Goal: Task Accomplishment & Management: Manage account settings

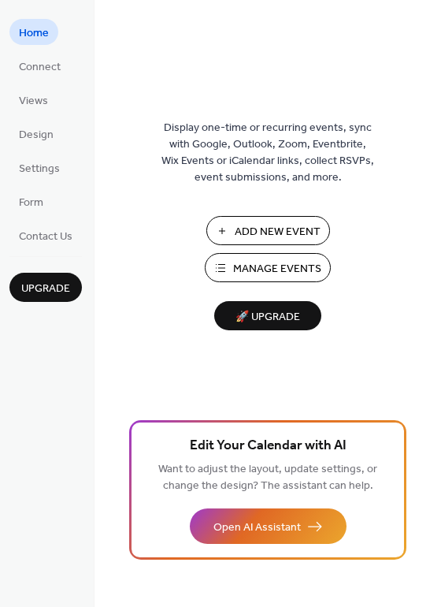
click at [295, 257] on button "Manage Events" at bounding box center [268, 267] width 126 height 29
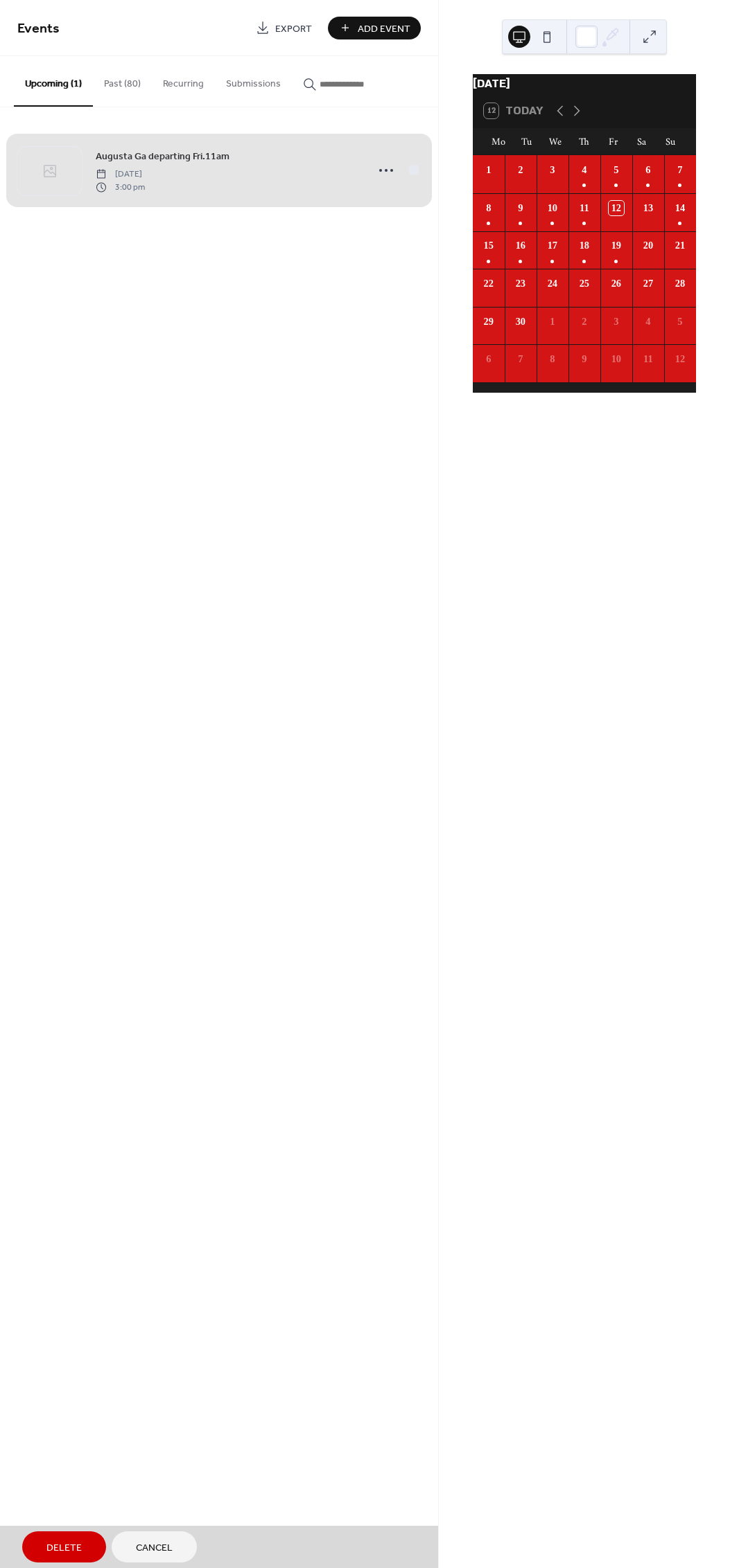
click at [120, 82] on button "Past (80)" at bounding box center [122, 81] width 59 height 49
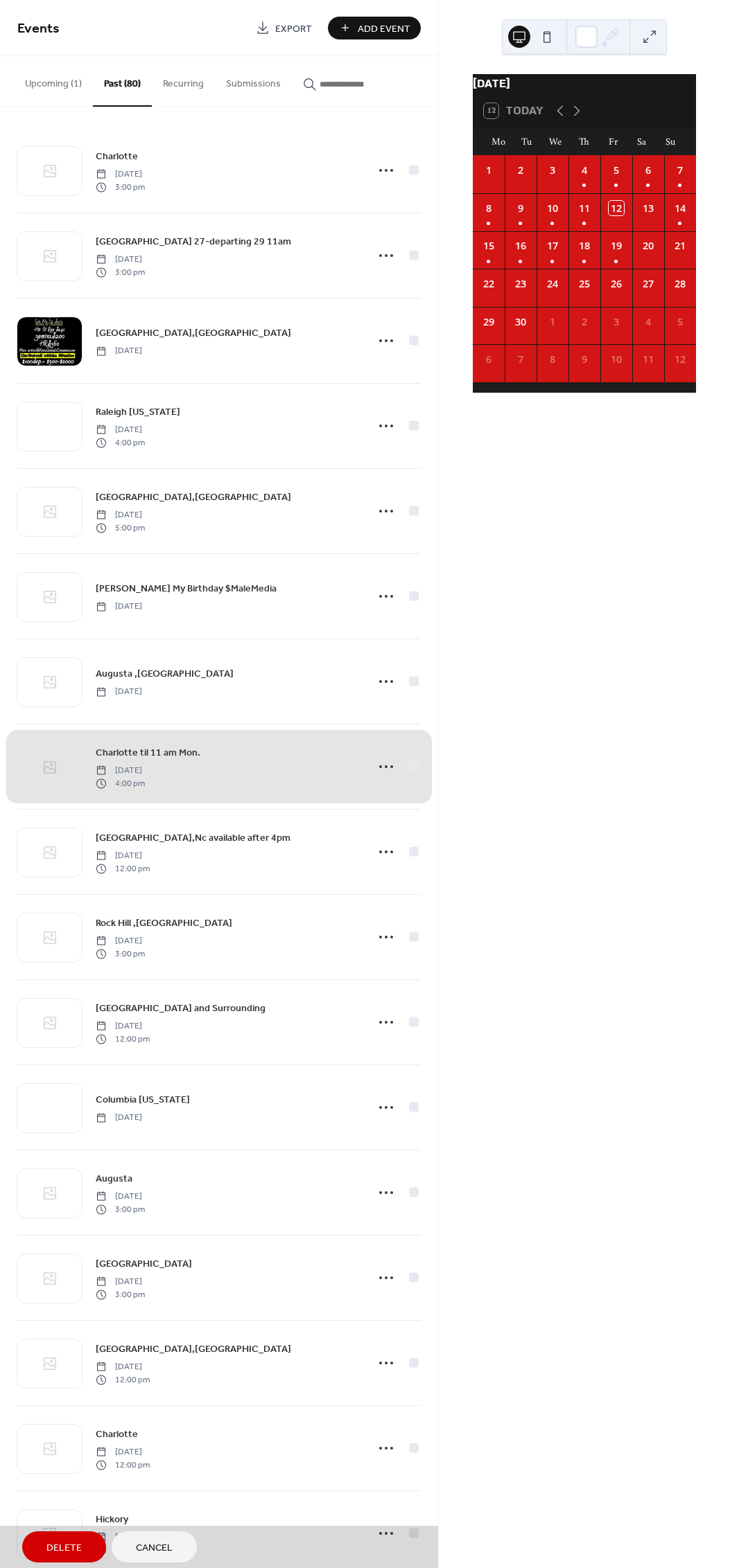
click at [208, 171] on div "Charlotte Thursday, September 4, 2025 3:00 pm" at bounding box center [219, 171] width 403 height 84
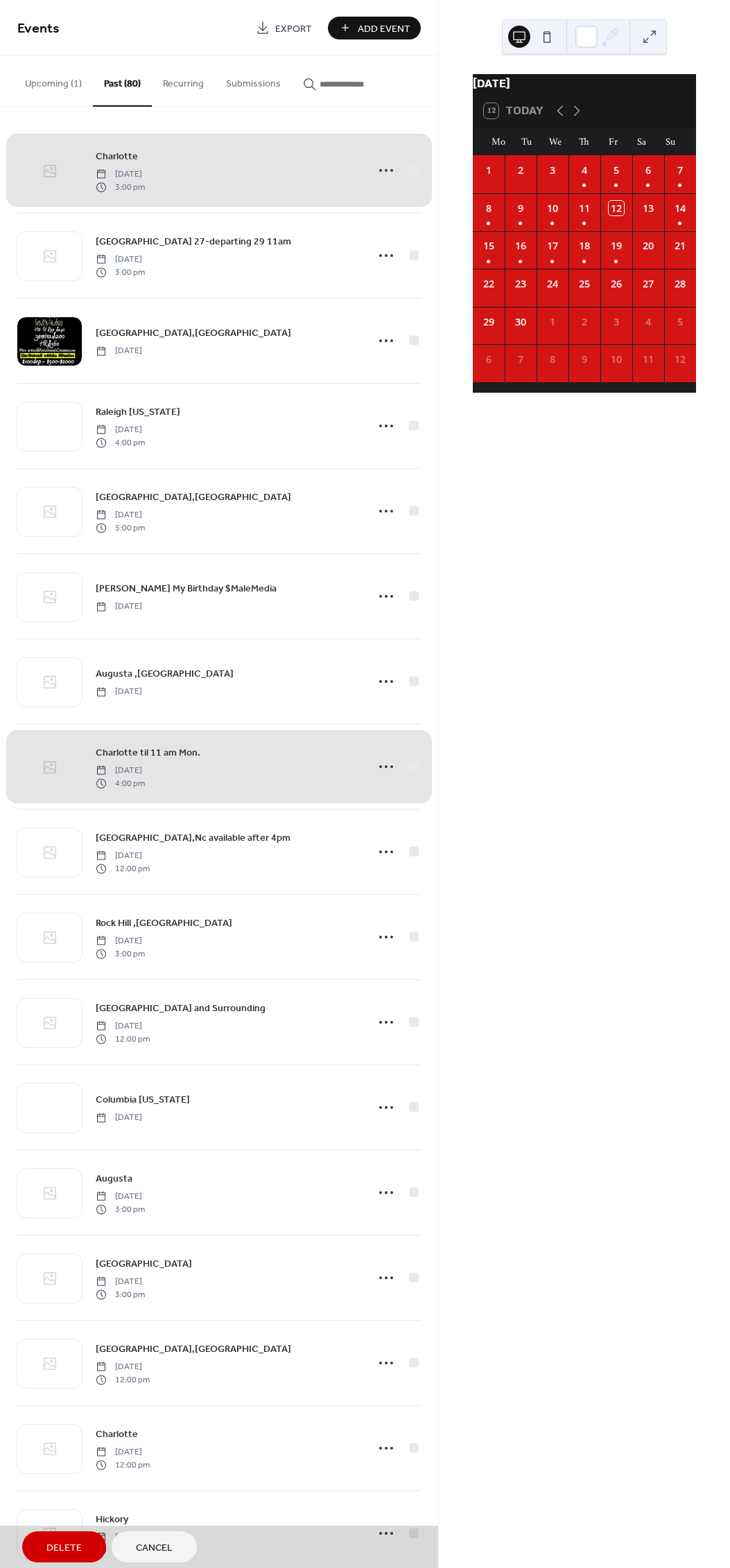
click at [406, 166] on div "Charlotte Thursday, September 4, 2025 3:00 pm" at bounding box center [219, 171] width 403 height 84
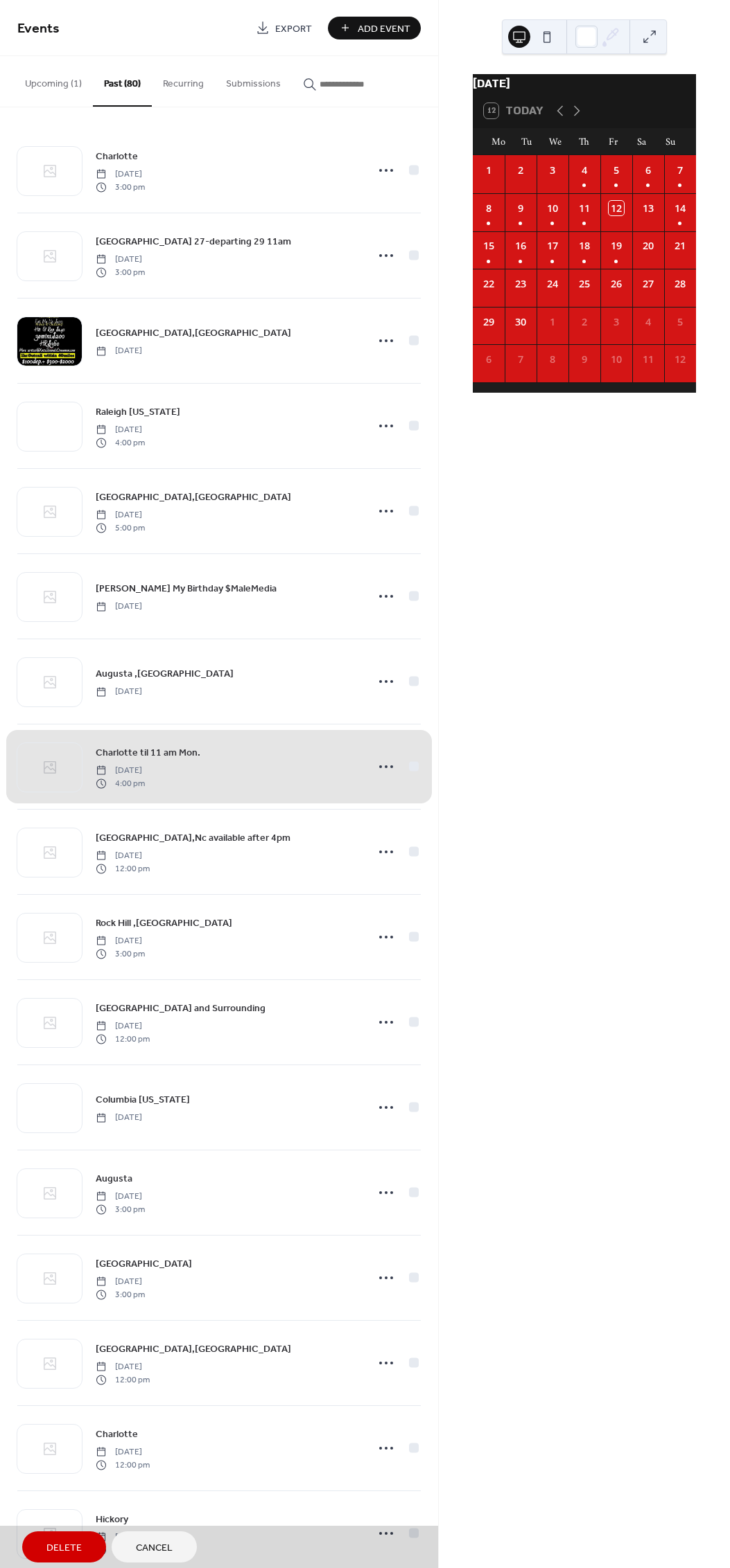
click at [384, 168] on div "Charlotte Thursday, September 4, 2025 3:00 pm" at bounding box center [219, 171] width 403 height 84
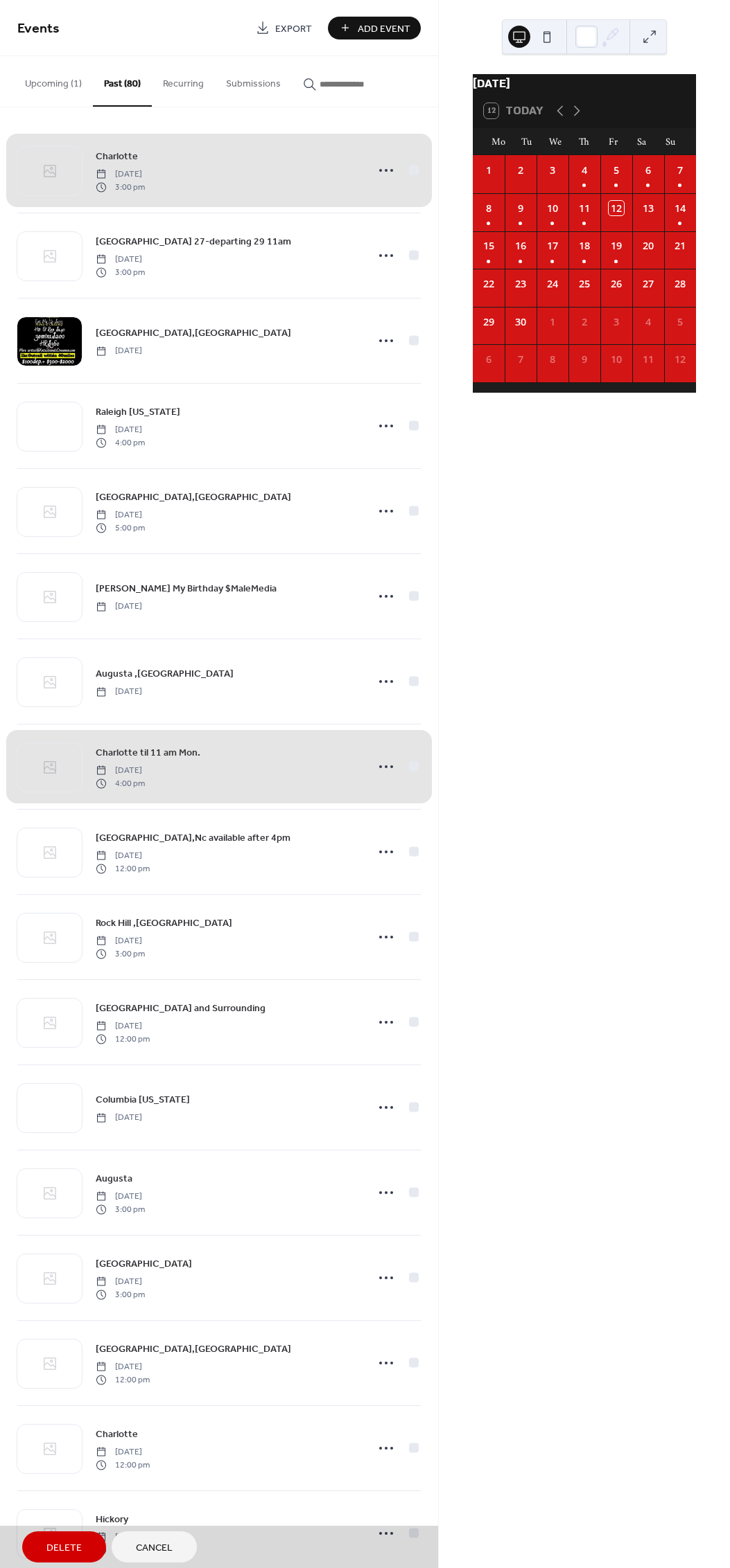
click at [413, 176] on div "Charlotte Thursday, September 4, 2025 3:00 pm" at bounding box center [219, 171] width 403 height 84
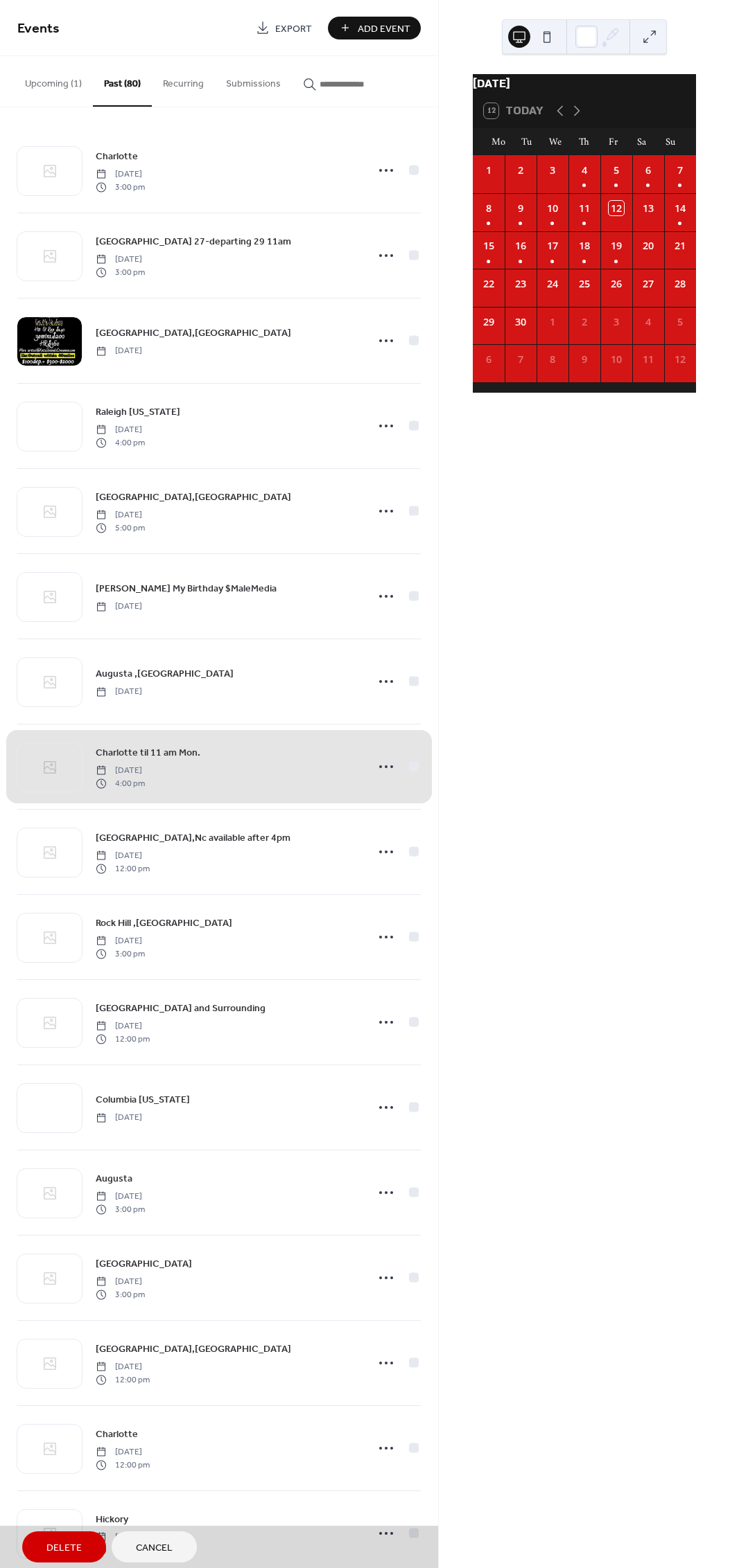
click at [370, 166] on div "Charlotte Thursday, September 4, 2025 3:00 pm" at bounding box center [219, 171] width 403 height 84
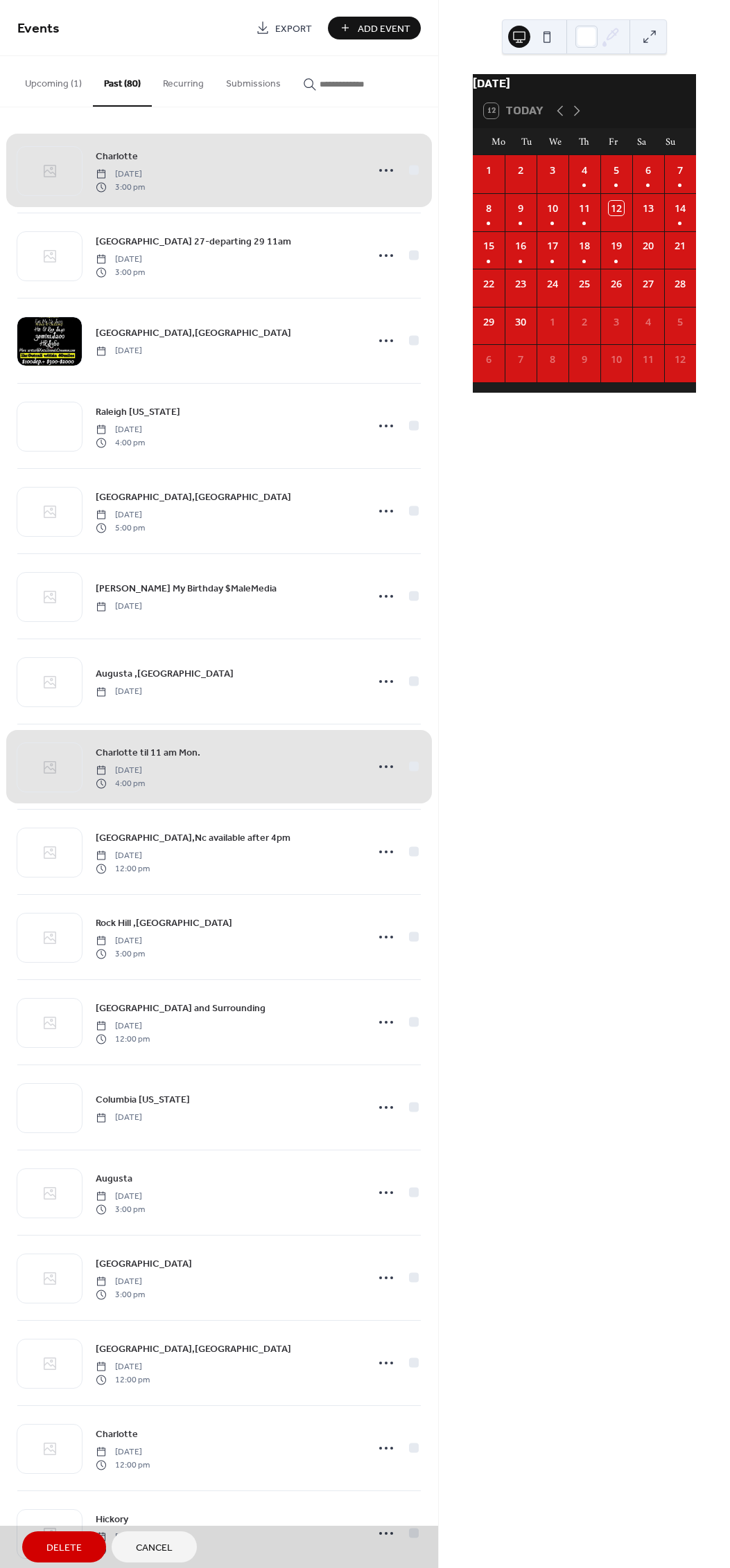
click at [377, 164] on div "Charlotte Thursday, September 4, 2025 3:00 pm" at bounding box center [219, 171] width 403 height 84
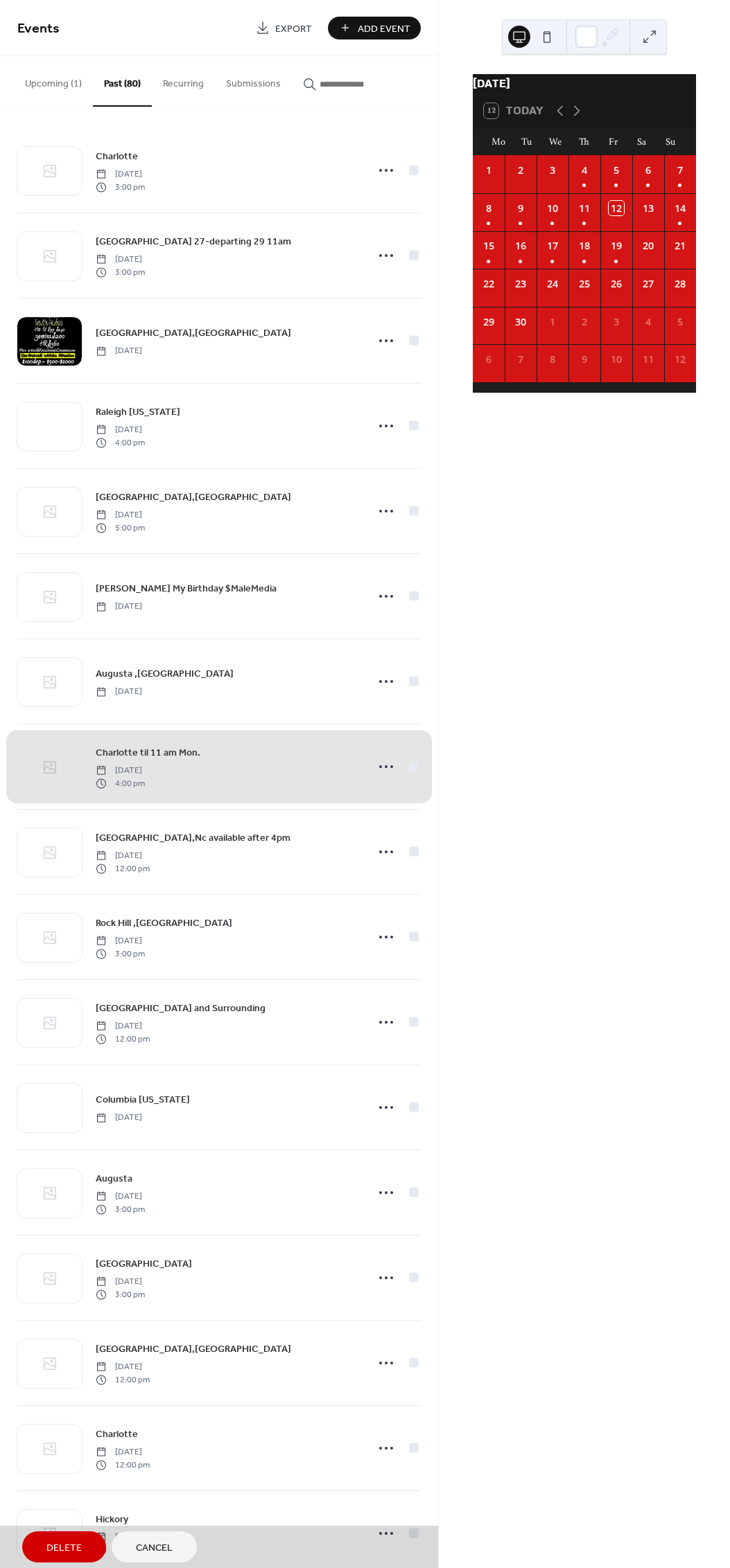
click at [383, 162] on div "Charlotte Thursday, September 4, 2025 3:00 pm" at bounding box center [219, 171] width 403 height 84
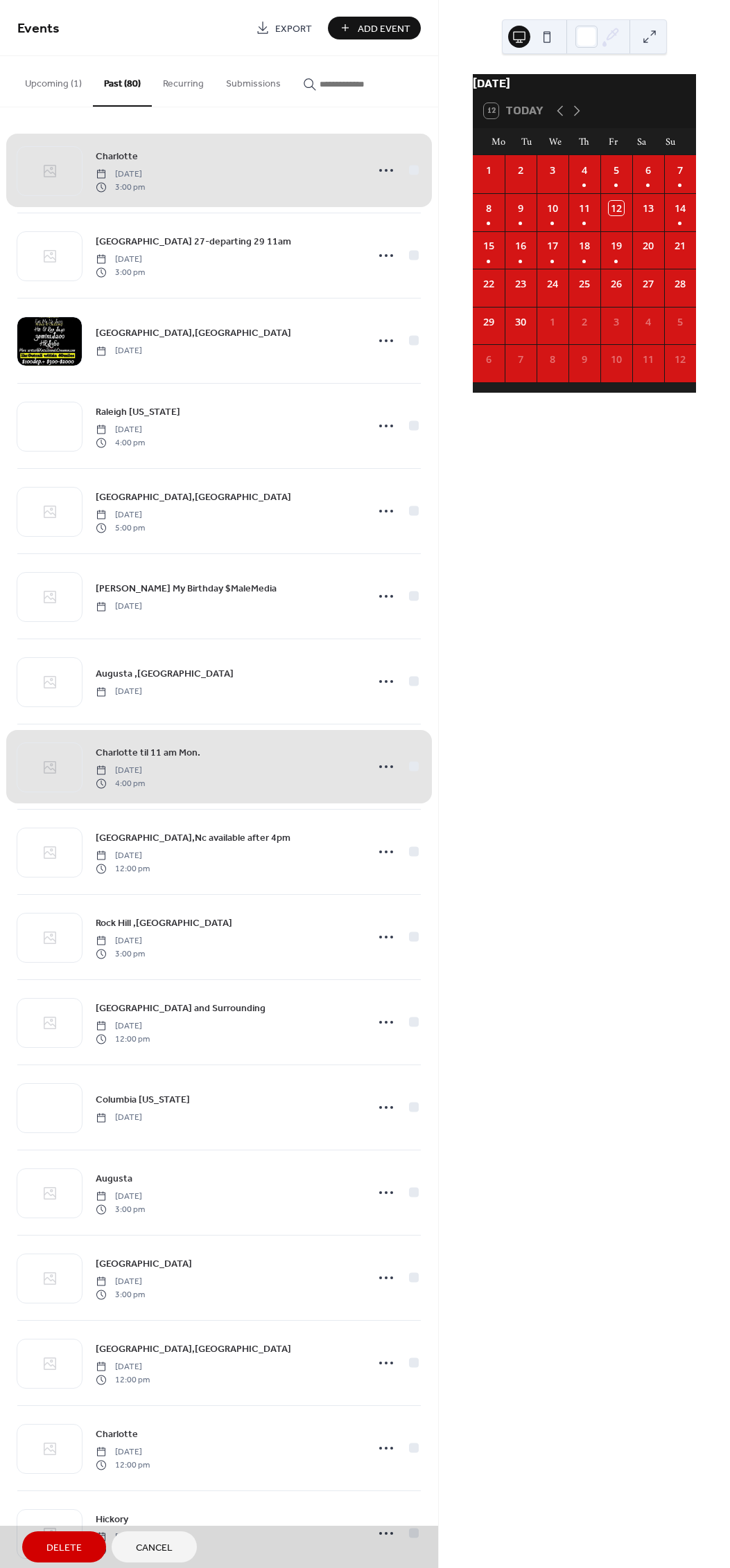
click at [371, 175] on div "Charlotte Thursday, September 4, 2025 3:00 pm" at bounding box center [219, 171] width 403 height 84
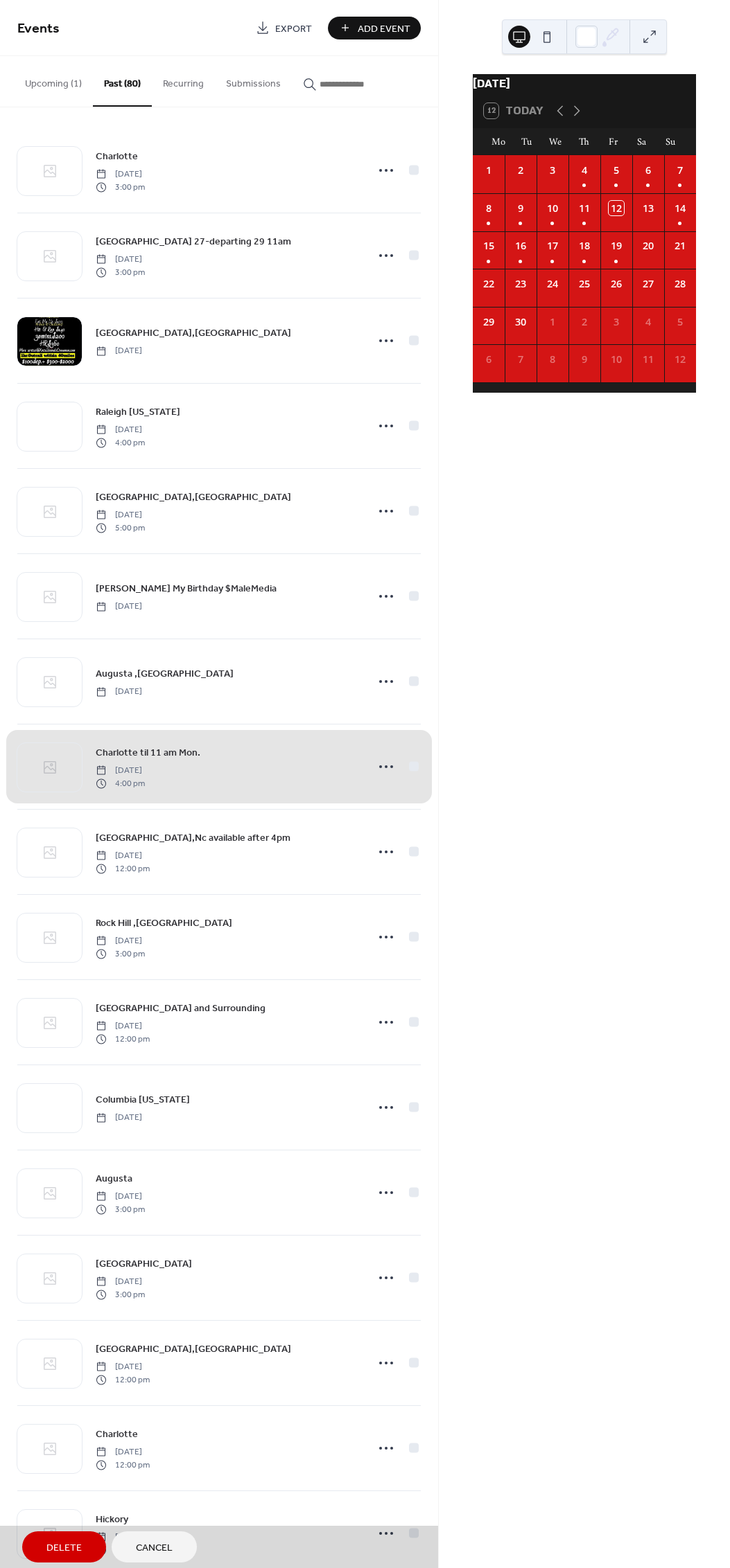
click at [378, 162] on div "Charlotte Thursday, September 4, 2025 3:00 pm" at bounding box center [219, 171] width 403 height 84
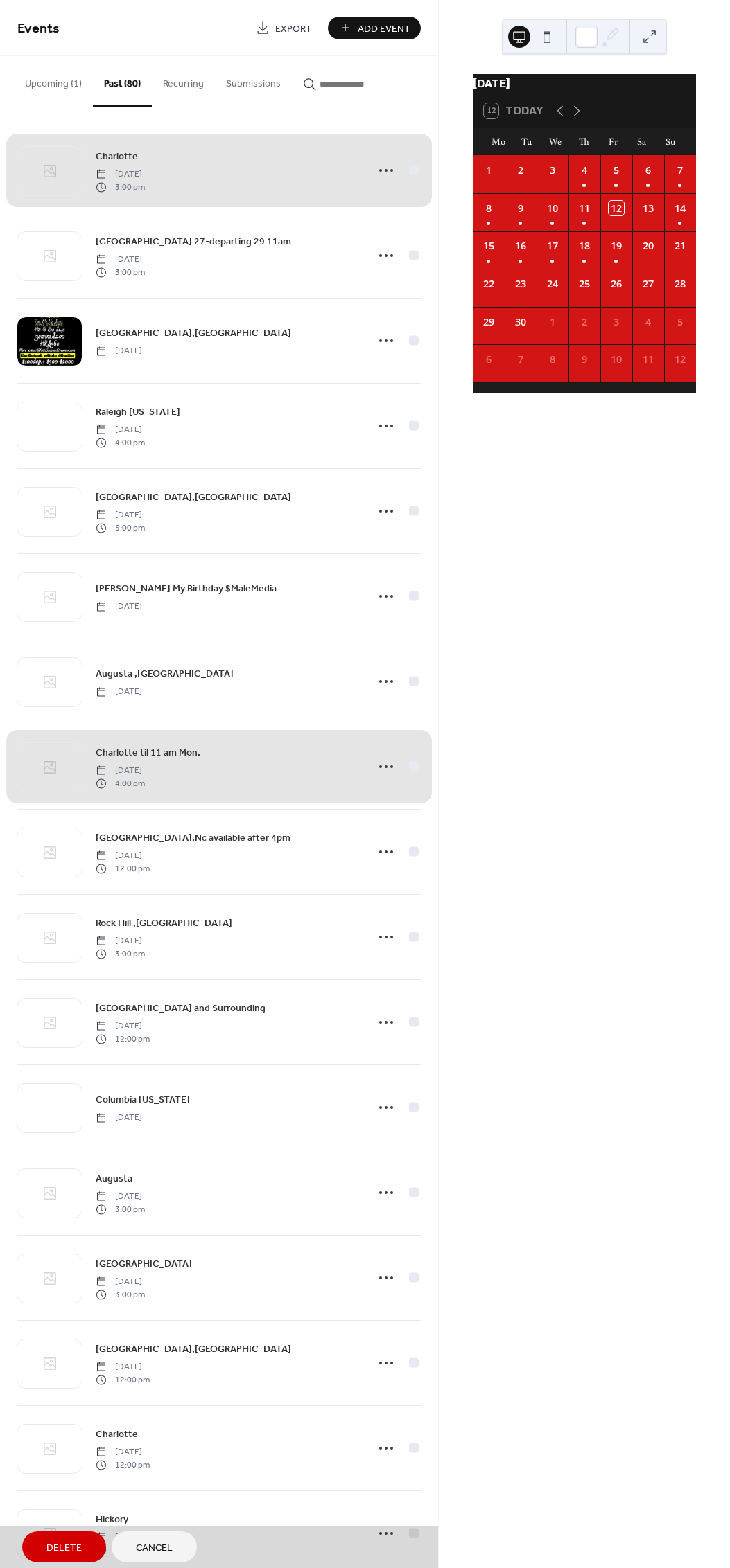
click at [405, 166] on div "Charlotte Thursday, September 4, 2025 3:00 pm" at bounding box center [219, 171] width 403 height 84
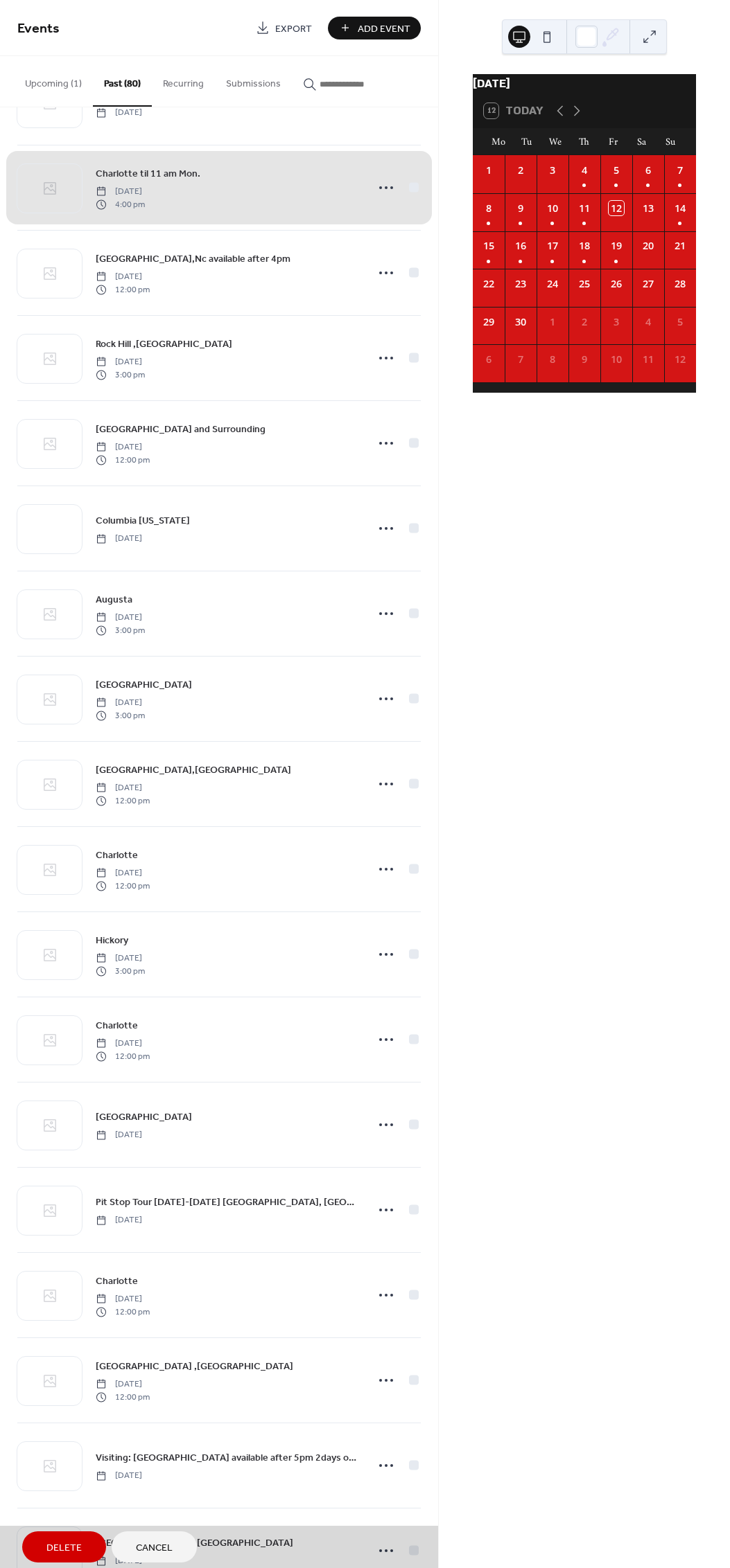
scroll to position [517, 0]
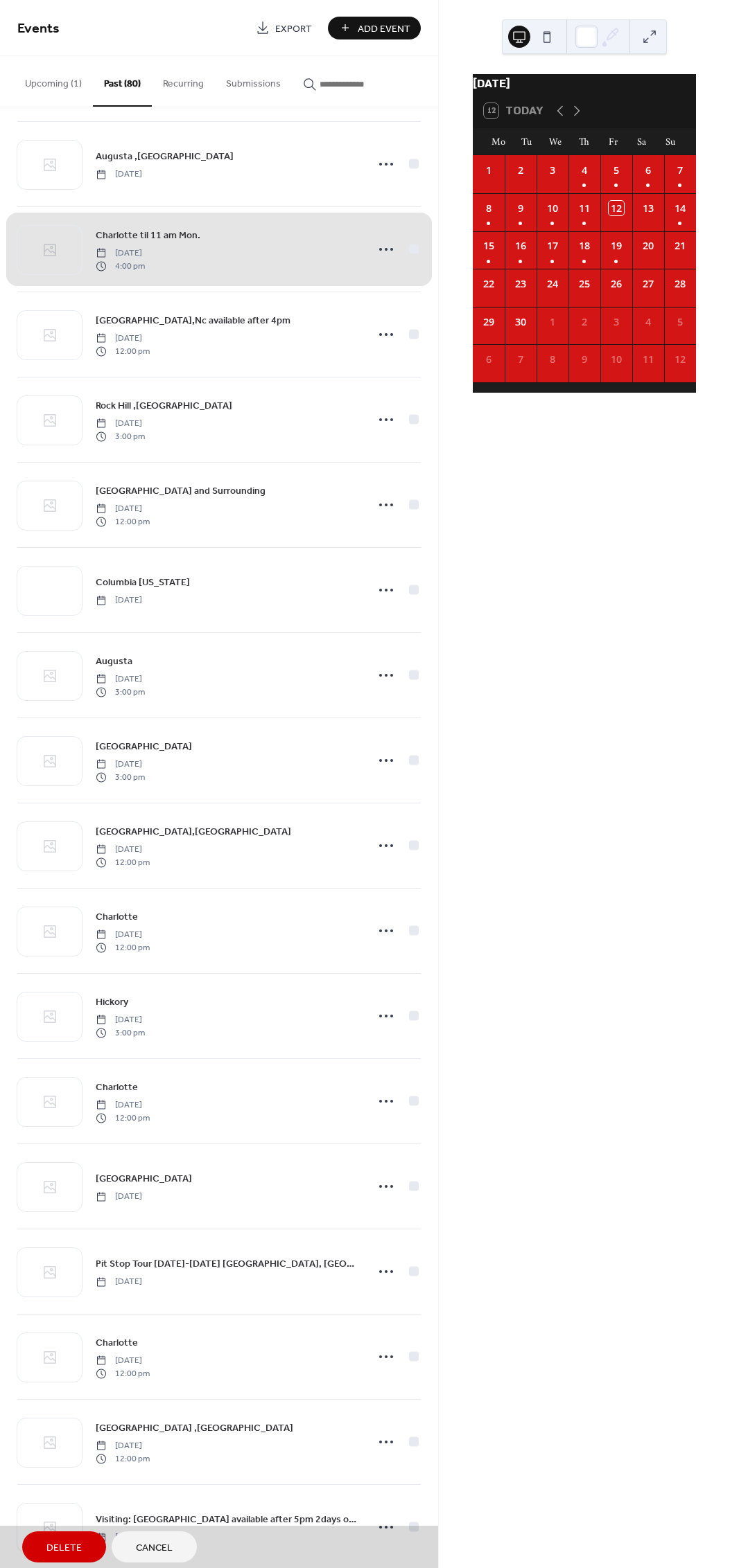
click at [404, 243] on div "Charlotte til 11 am Mon. Friday, July 18, 2025 4:00 pm" at bounding box center [219, 249] width 403 height 85
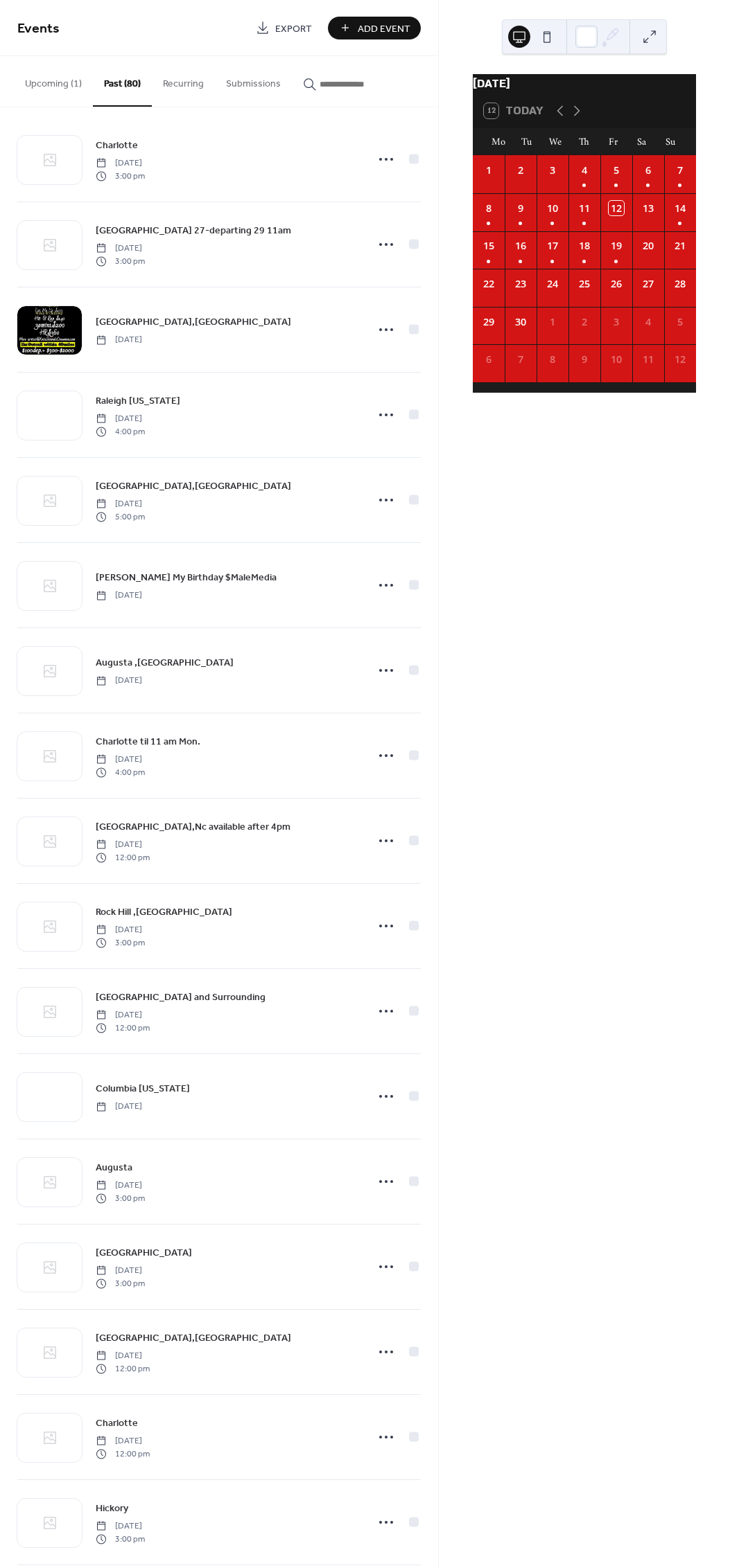
scroll to position [0, 0]
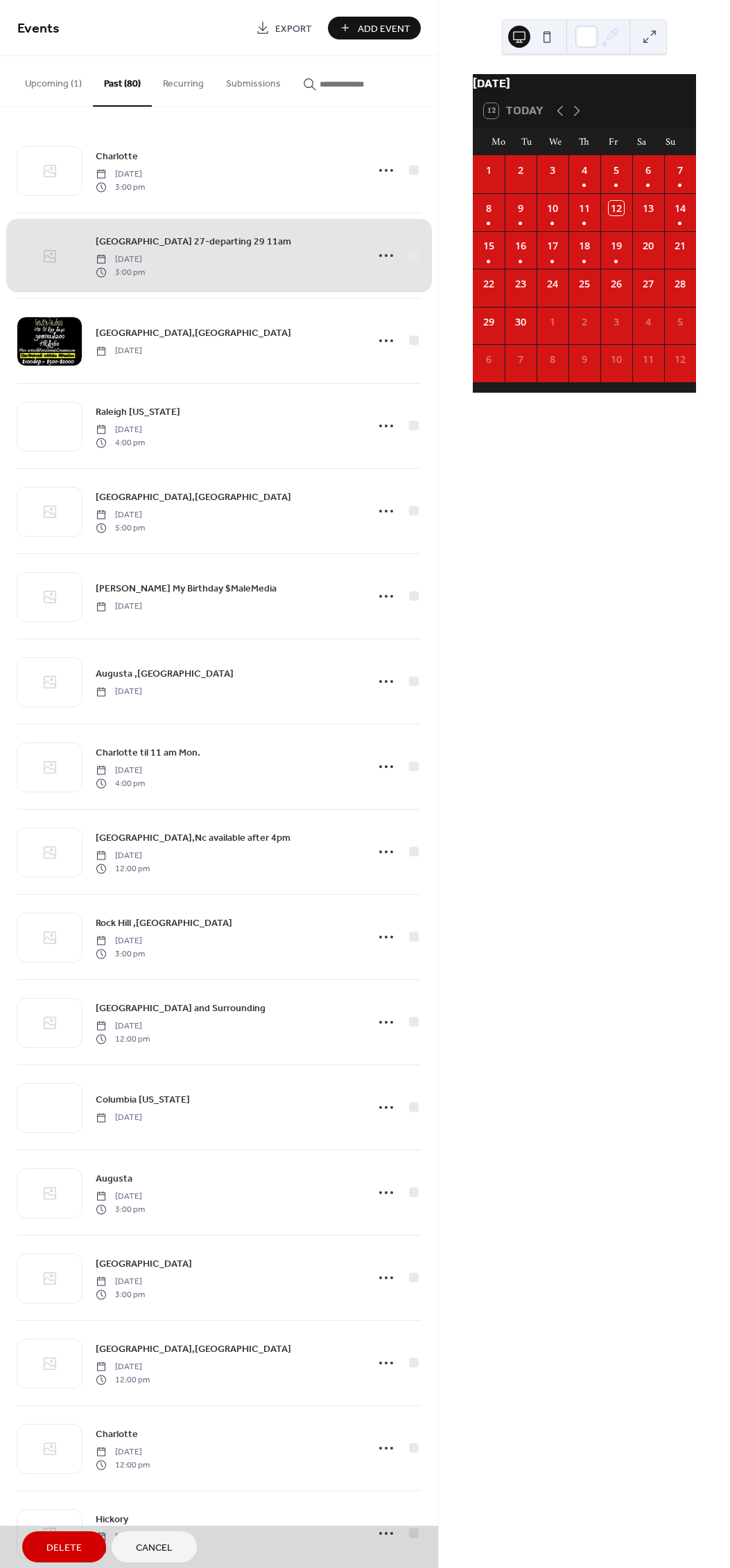
click at [416, 254] on div "Fayetteville 27-departing 29 11am Wednesday, August 27, 2025 3:00 pm" at bounding box center [219, 255] width 403 height 85
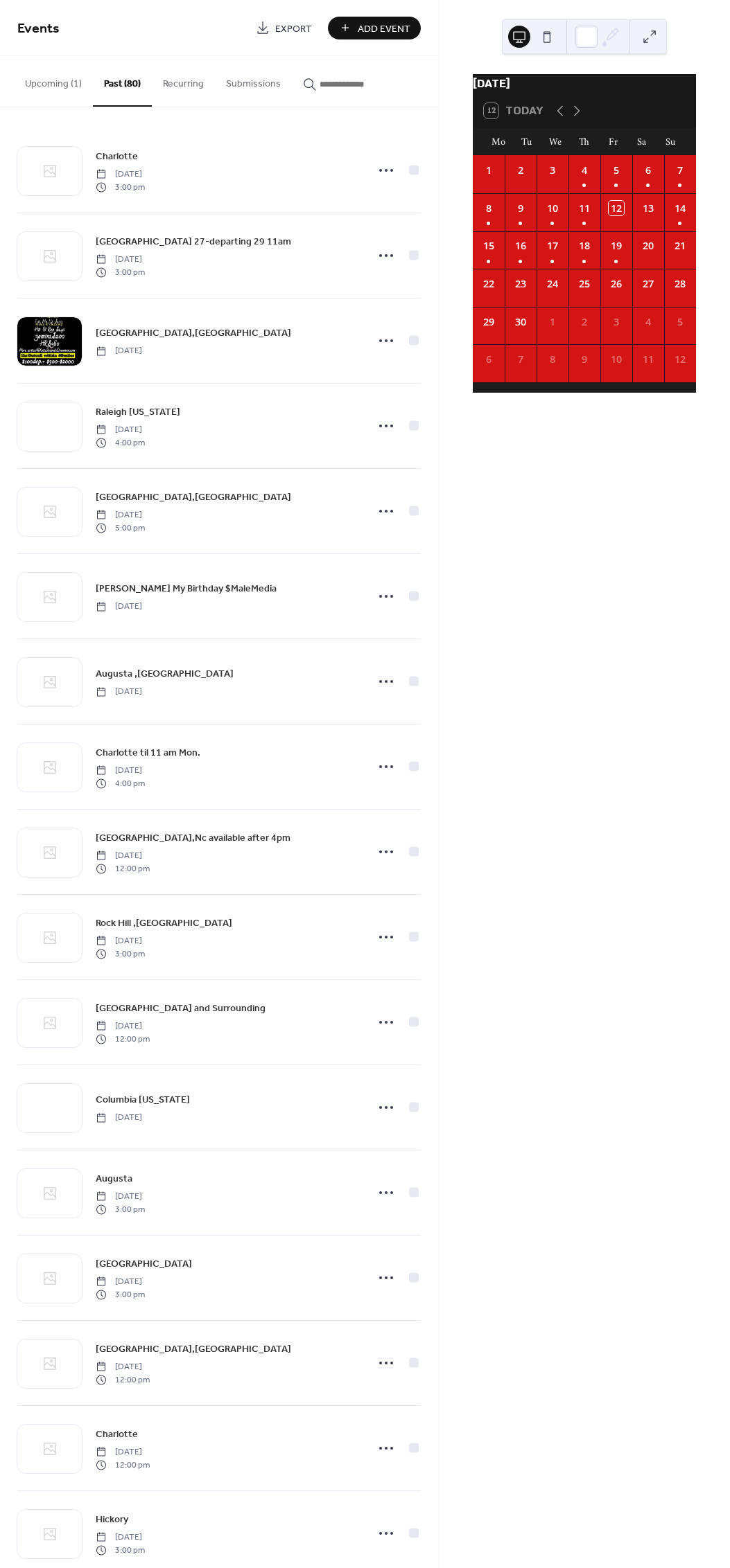
click at [375, 163] on icon at bounding box center [385, 170] width 22 height 22
click at [349, 194] on span "Edit" at bounding box center [352, 198] width 15 height 15
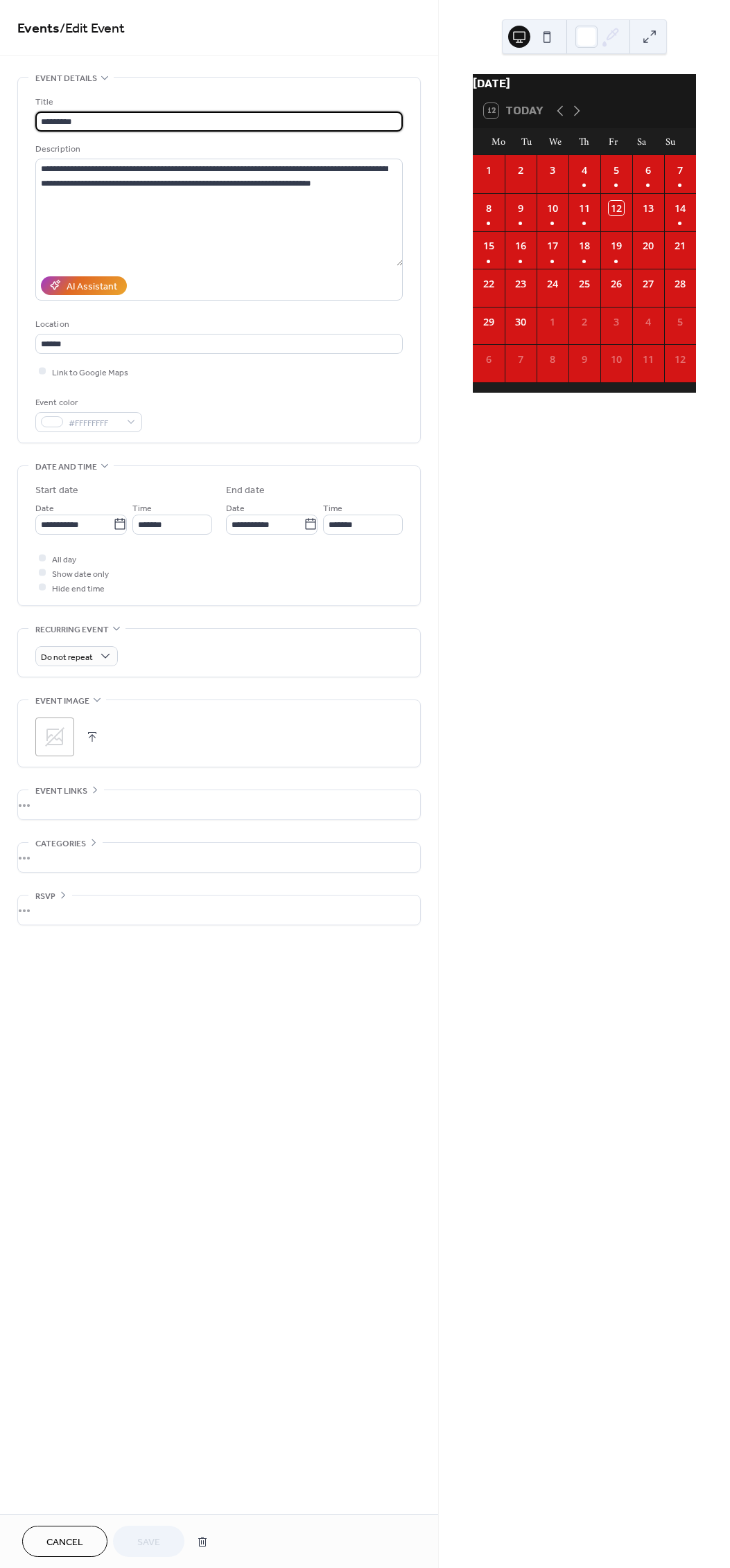
click at [303, 522] on icon at bounding box center [310, 524] width 14 height 14
click at [303, 522] on input "**********" at bounding box center [265, 524] width 77 height 20
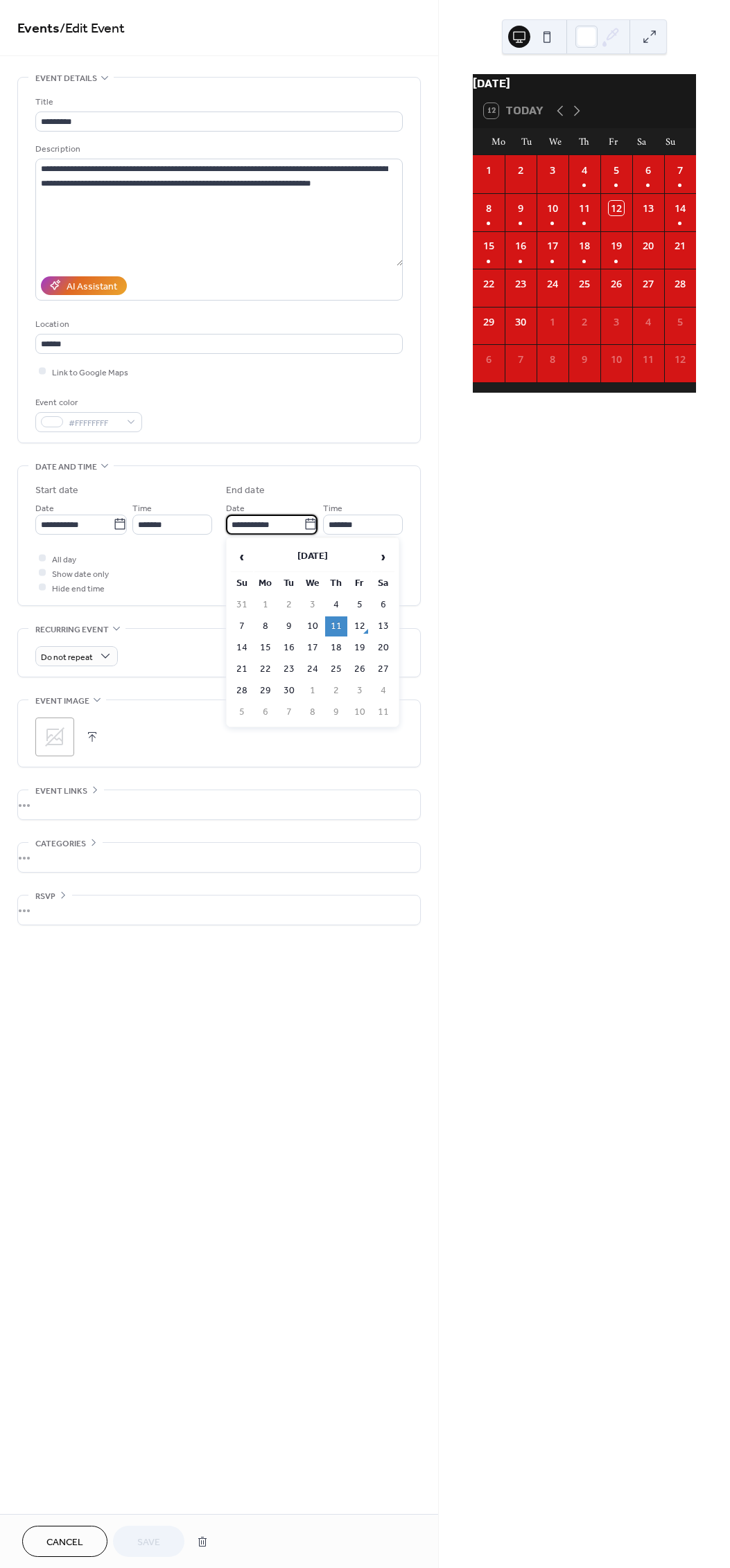
click at [369, 623] on td "12" at bounding box center [359, 626] width 22 height 20
type input "**********"
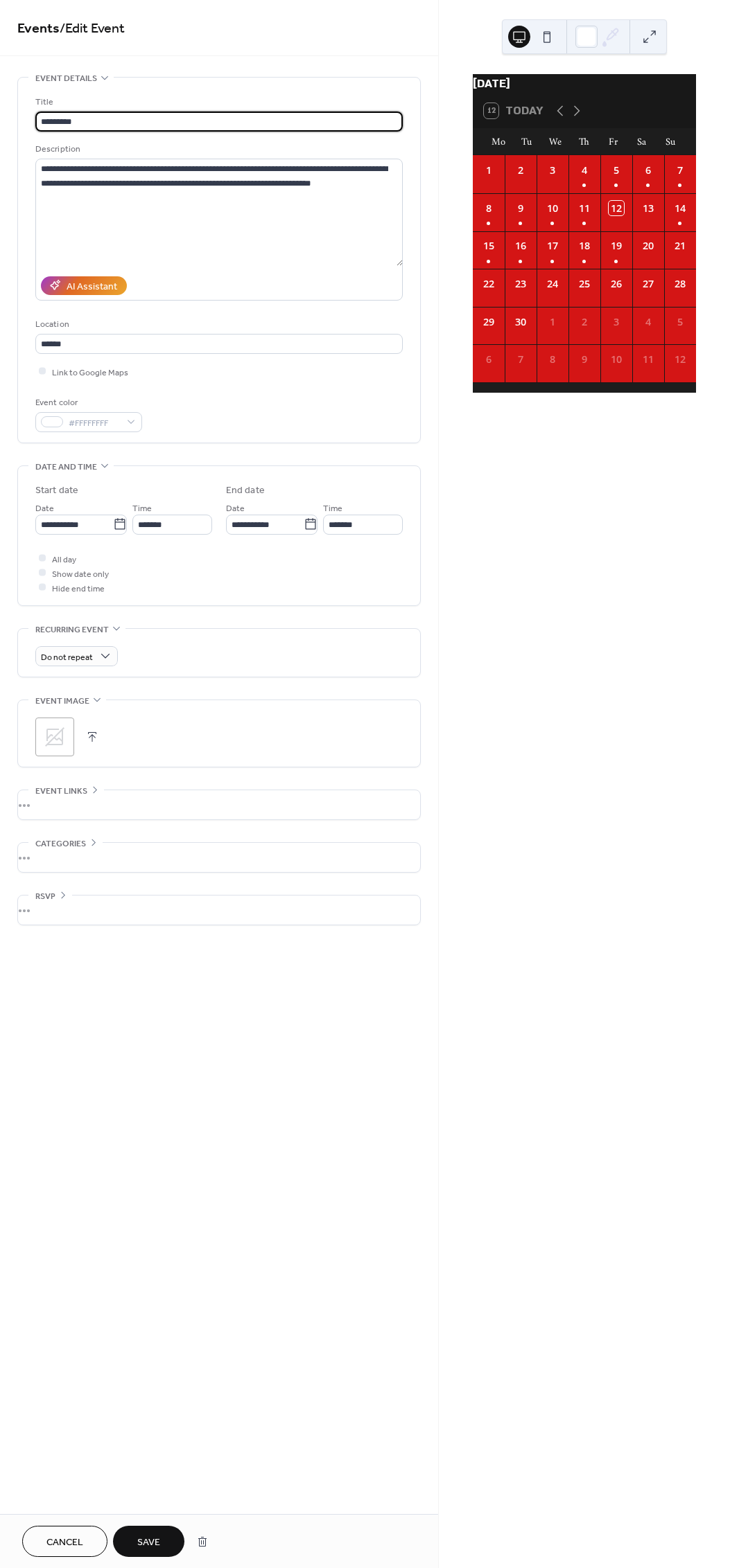
click at [118, 117] on input "*********" at bounding box center [219, 121] width 368 height 20
type input "**********"
click at [149, 1549] on span "Save" at bounding box center [149, 1542] width 23 height 15
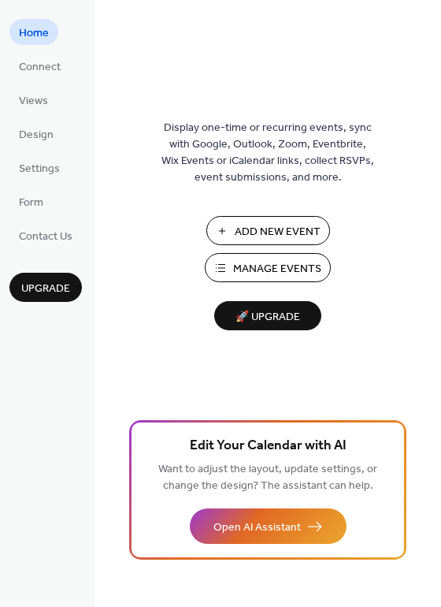
click at [310, 272] on span "Manage Events" at bounding box center [277, 269] width 88 height 17
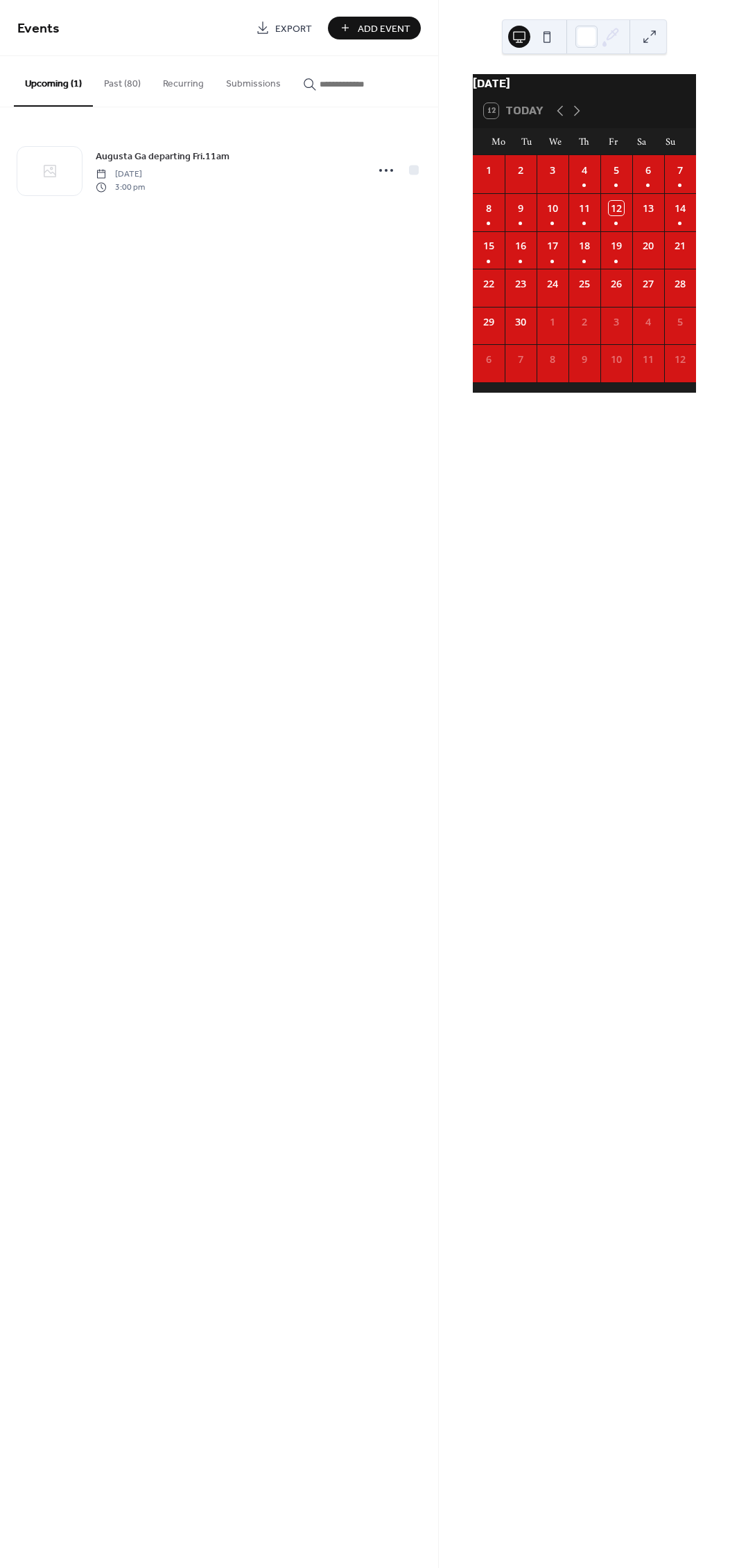
click at [380, 170] on circle at bounding box center [380, 170] width 3 height 3
click at [120, 86] on button "Past (80)" at bounding box center [122, 81] width 59 height 49
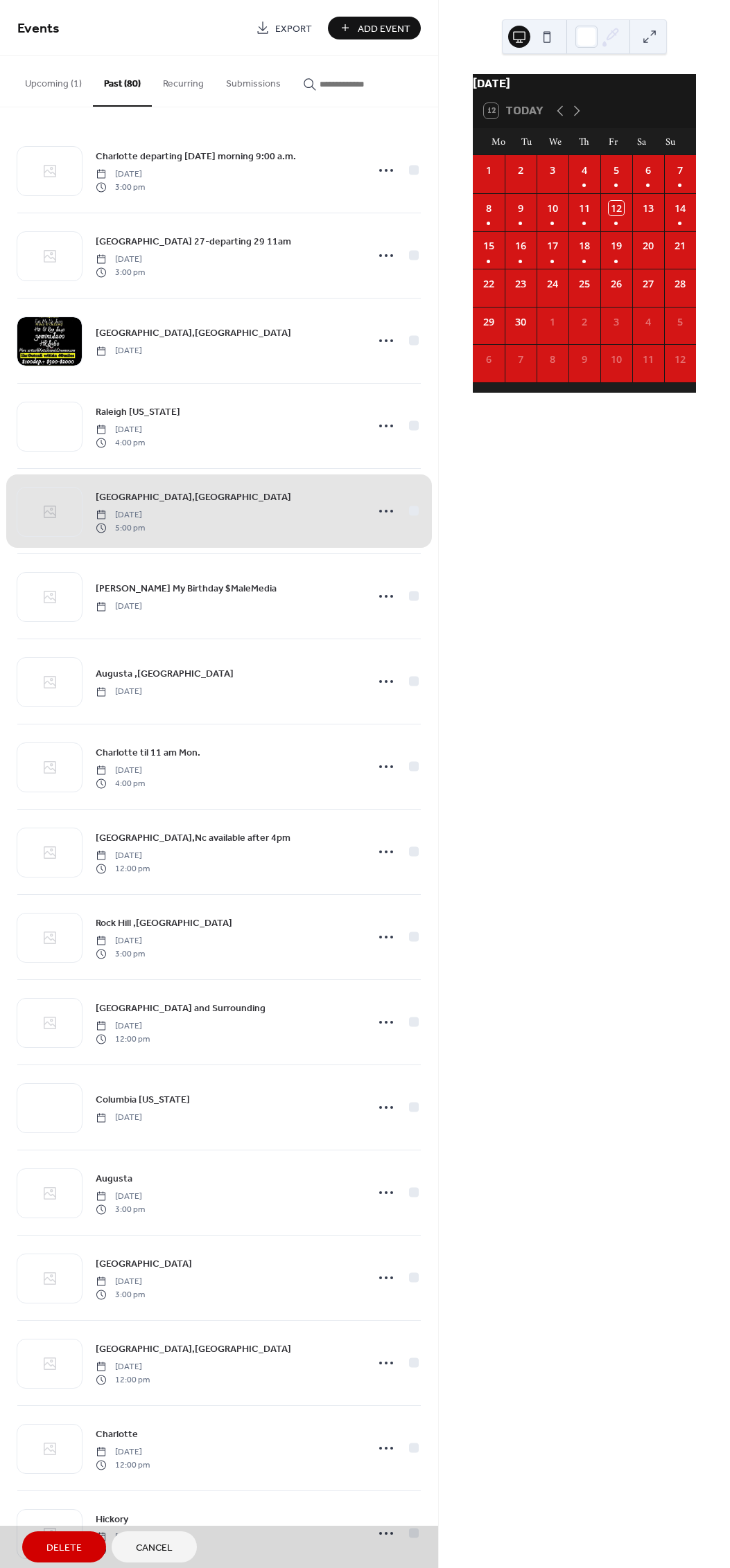
click at [383, 167] on div "Charlotte departing Saturday morning 9:00 a.m. Thursday, September 4, 2025 3:00…" at bounding box center [219, 171] width 403 height 84
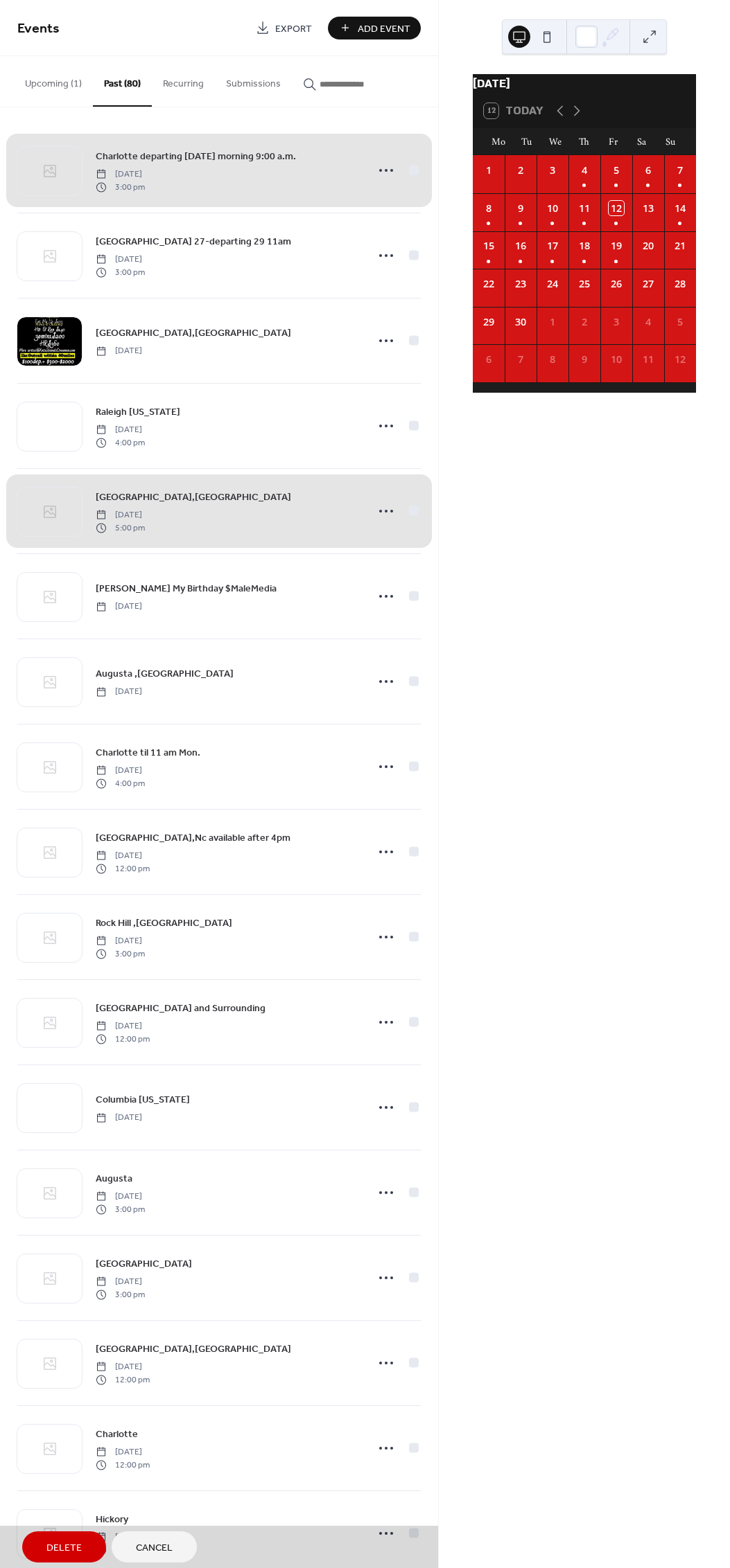
click at [415, 176] on div "Charlotte departing Saturday morning 9:00 a.m. Thursday, September 4, 2025 3:00…" at bounding box center [219, 171] width 403 height 84
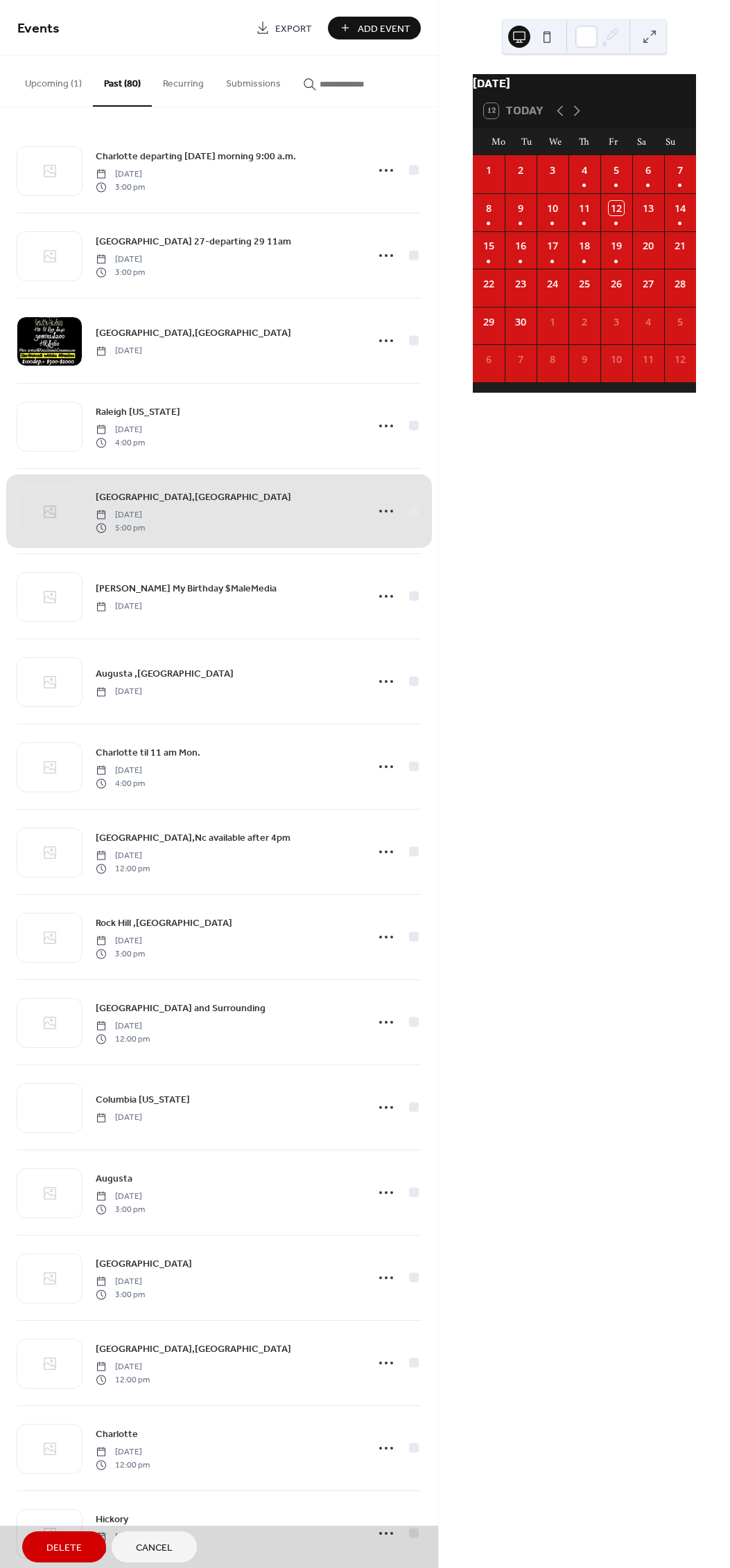
click at [416, 528] on div "Durham,NC Thursday, August 21, 2025 5:00 pm" at bounding box center [219, 511] width 403 height 85
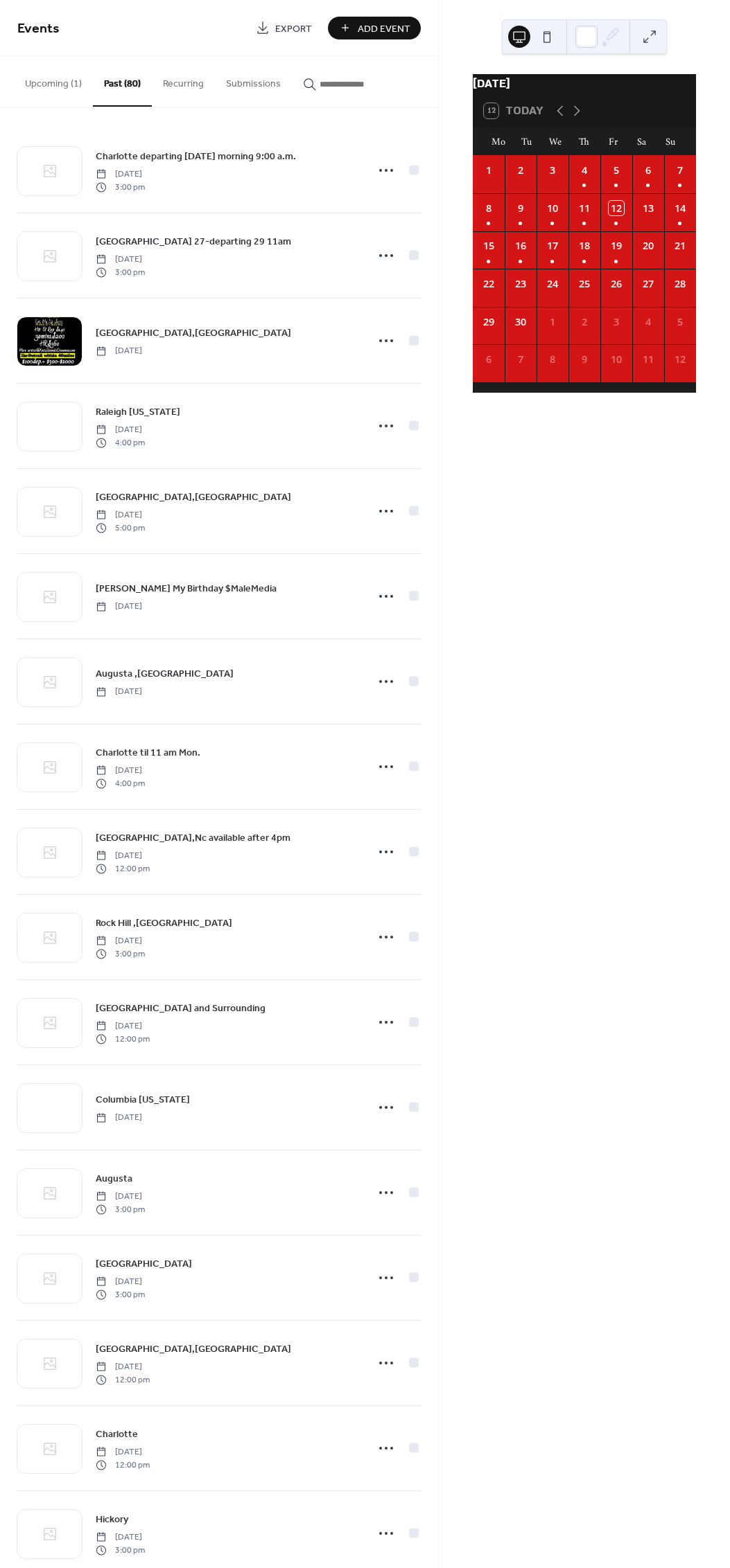
click at [379, 170] on circle at bounding box center [380, 170] width 3 height 3
click at [349, 192] on span "Edit" at bounding box center [352, 198] width 15 height 15
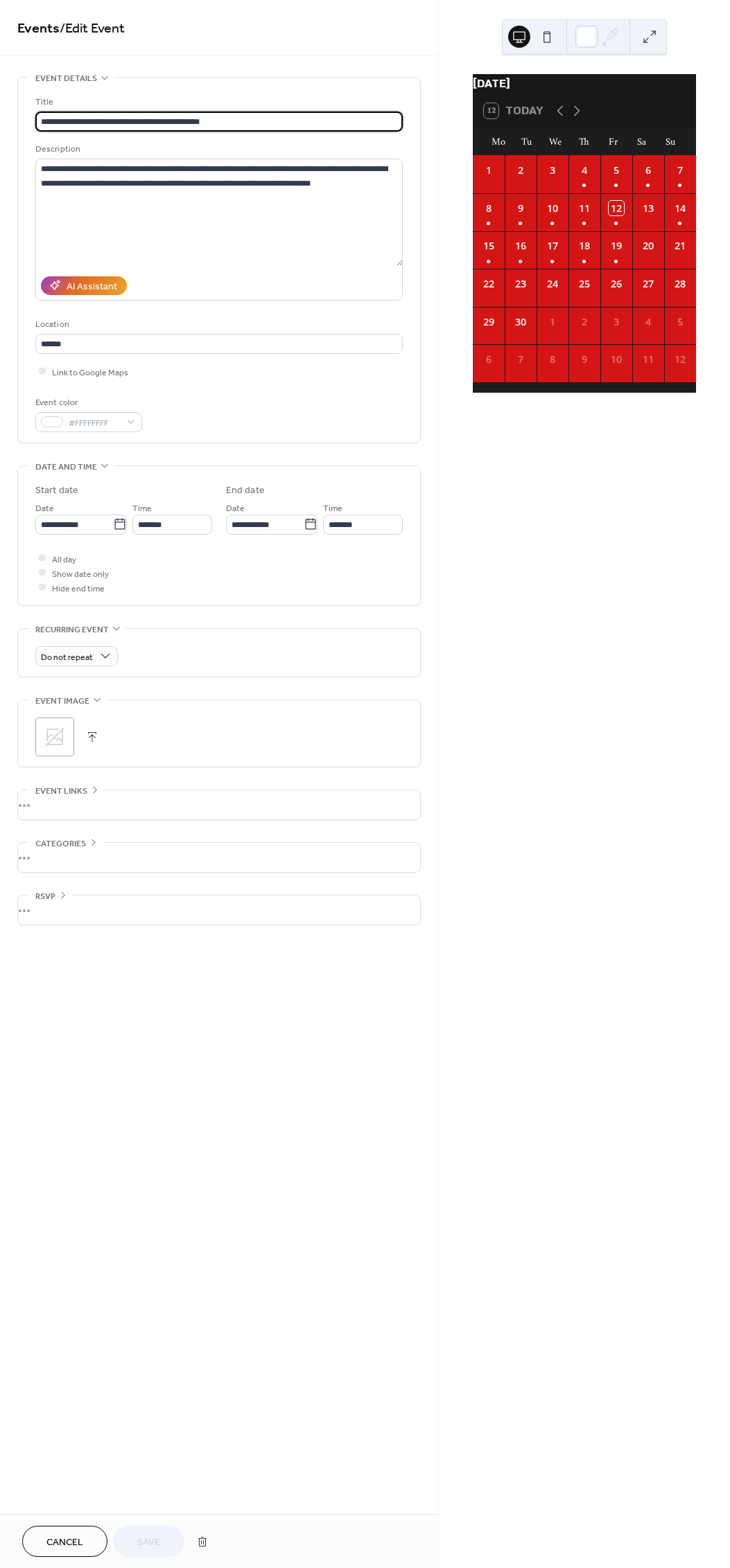
scroll to position [1, 0]
click at [305, 526] on icon at bounding box center [310, 524] width 14 height 14
click at [303, 526] on input "**********" at bounding box center [265, 524] width 77 height 20
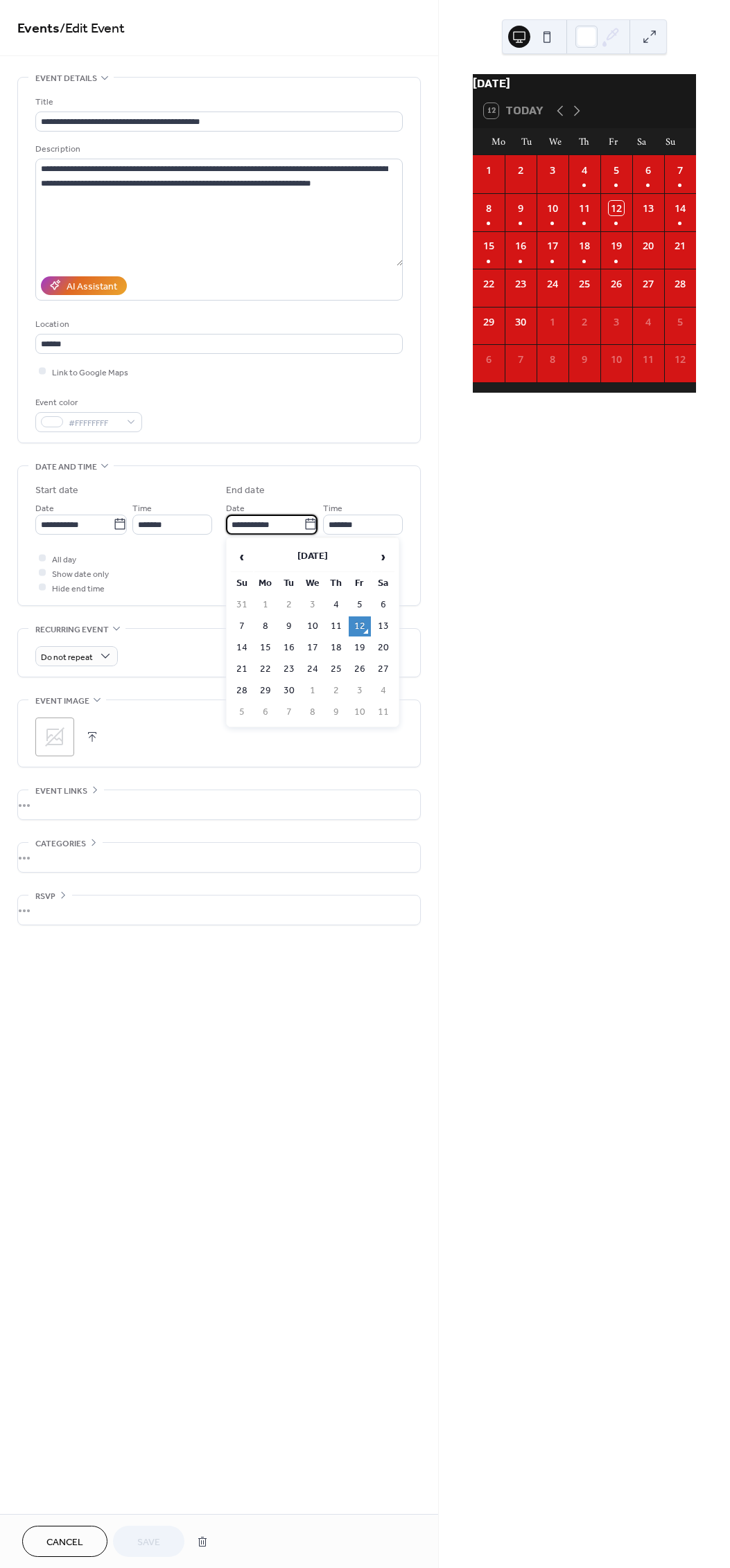
click at [387, 625] on td "13" at bounding box center [383, 626] width 22 height 20
type input "**********"
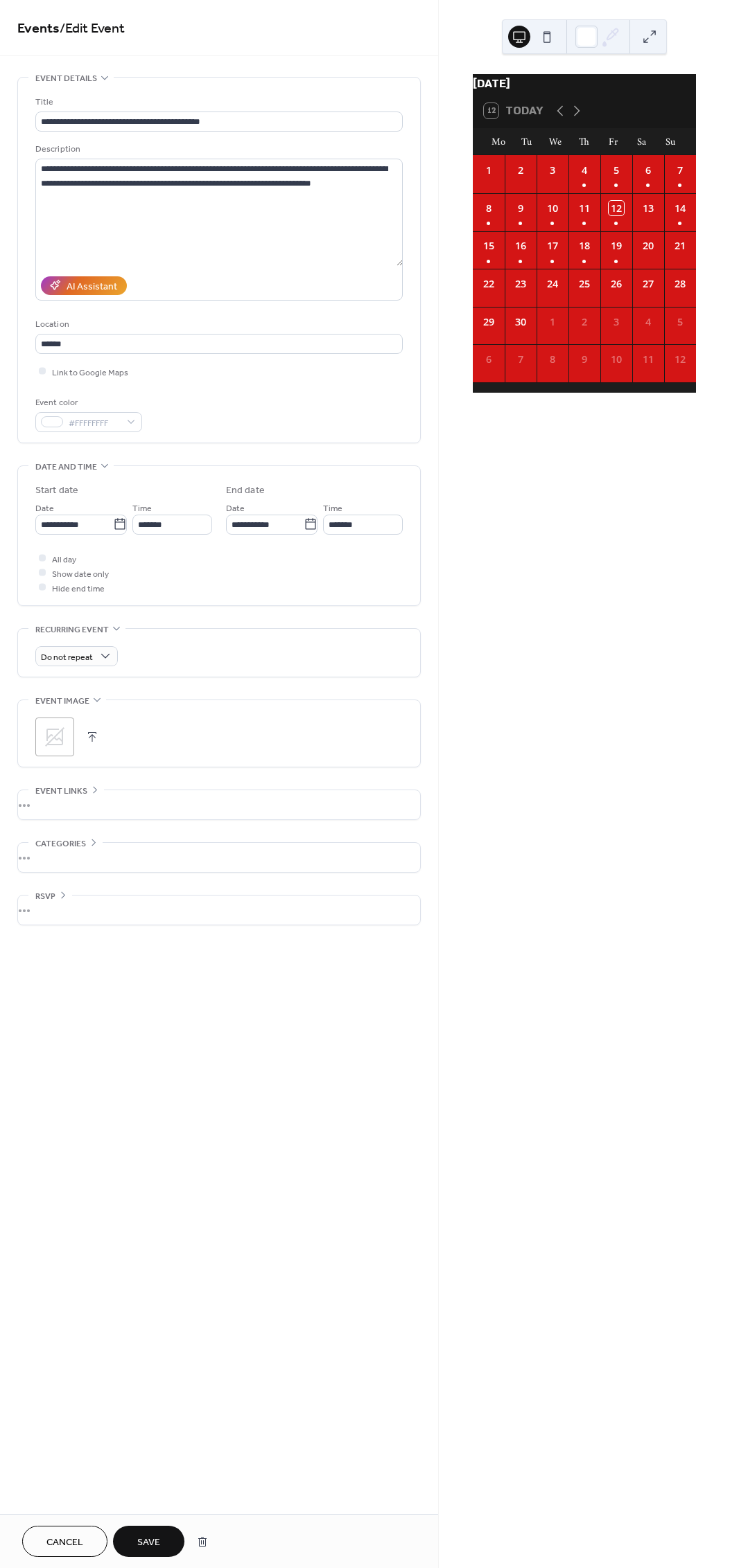
click at [156, 1550] on span "Save" at bounding box center [149, 1542] width 23 height 15
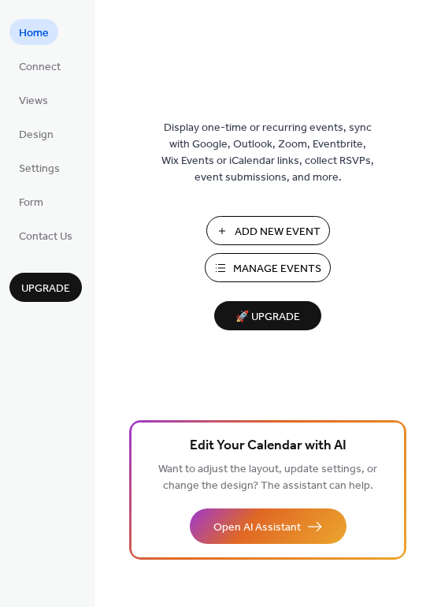
click at [294, 265] on span "Manage Events" at bounding box center [277, 269] width 88 height 17
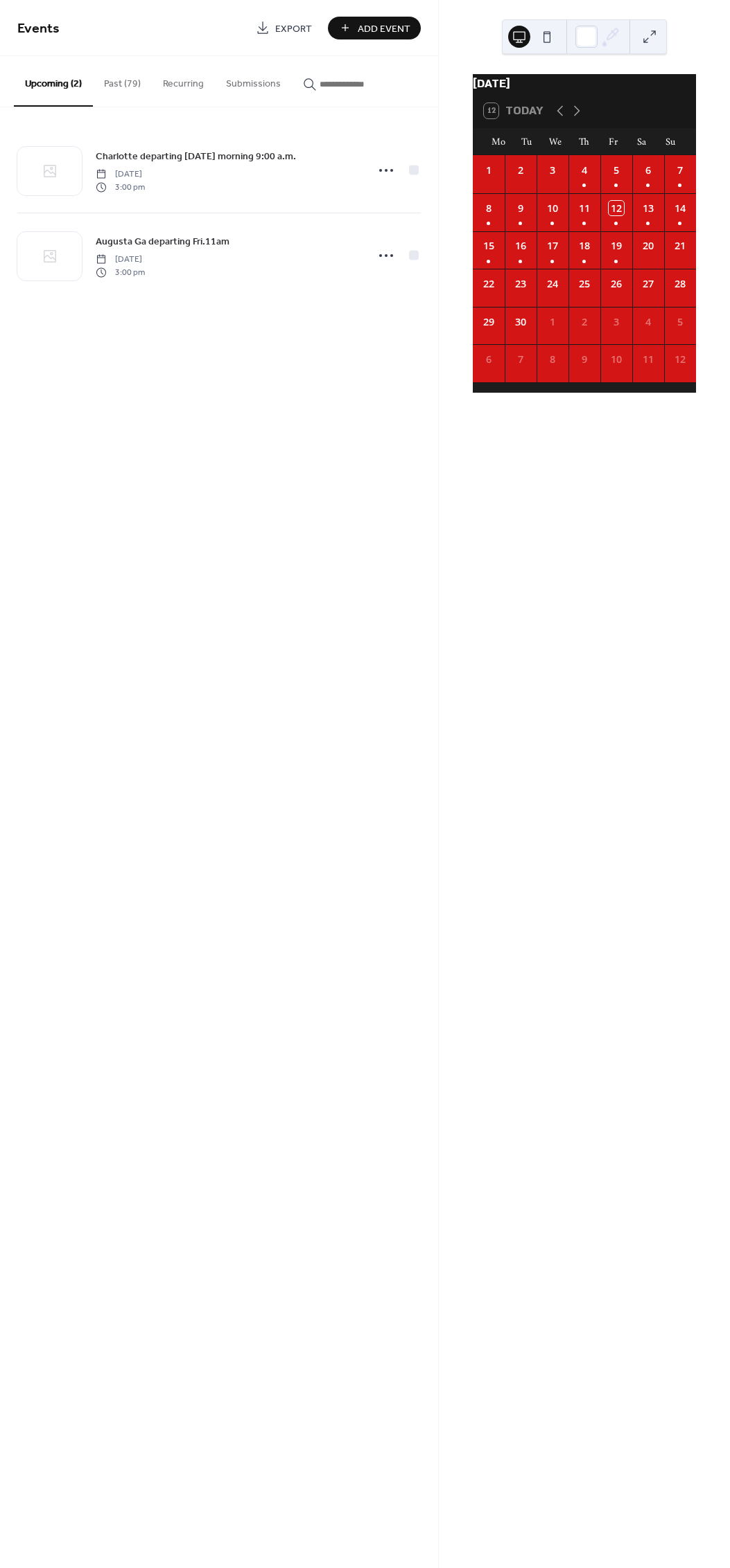
click at [382, 158] on div at bounding box center [386, 171] width 28 height 28
click at [351, 186] on div "Edit" at bounding box center [360, 196] width 80 height 20
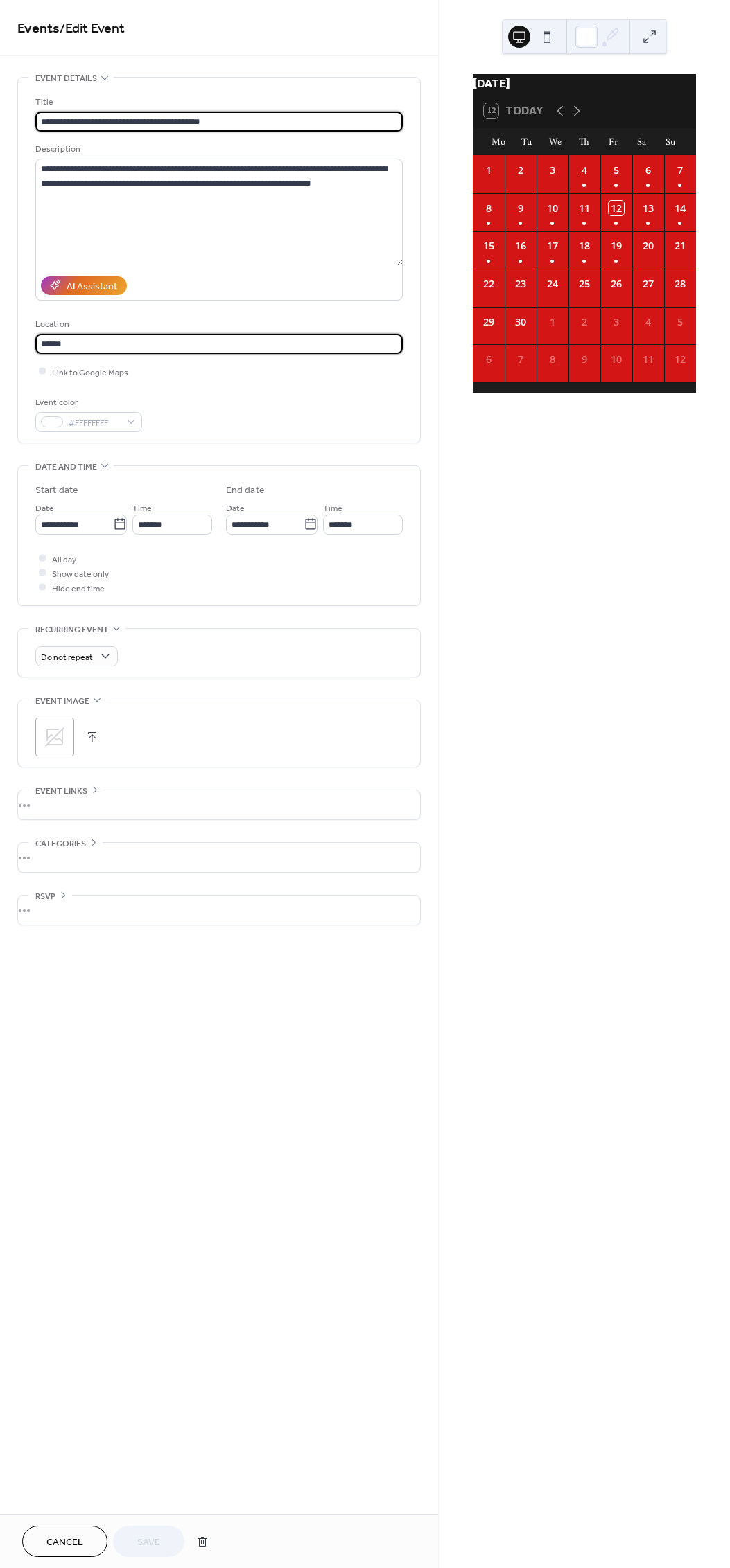
click at [124, 341] on input "******" at bounding box center [219, 344] width 368 height 20
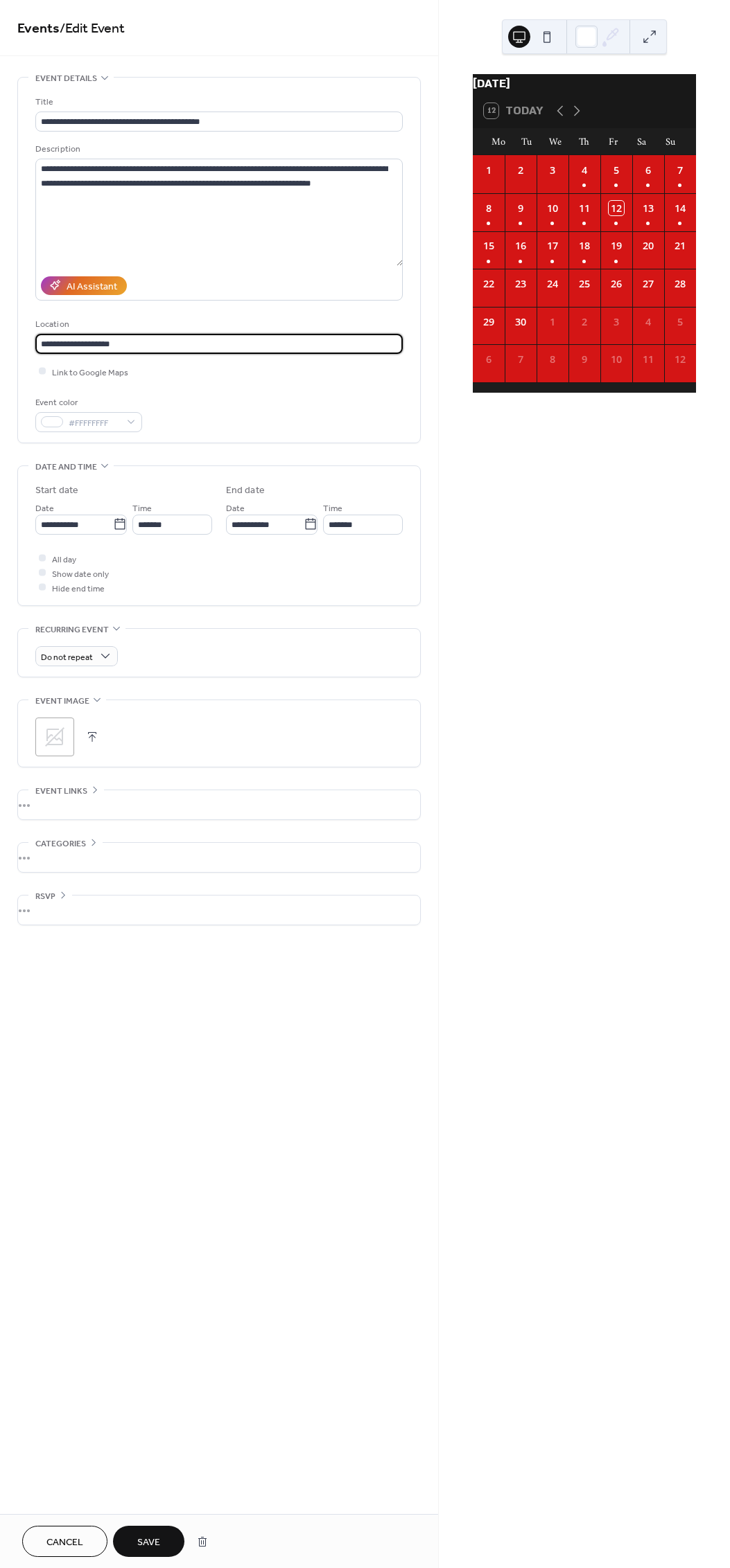
type input "**********"
click at [148, 1538] on span "Save" at bounding box center [149, 1542] width 23 height 15
